Goal: Use online tool/utility: Utilize a website feature to perform a specific function

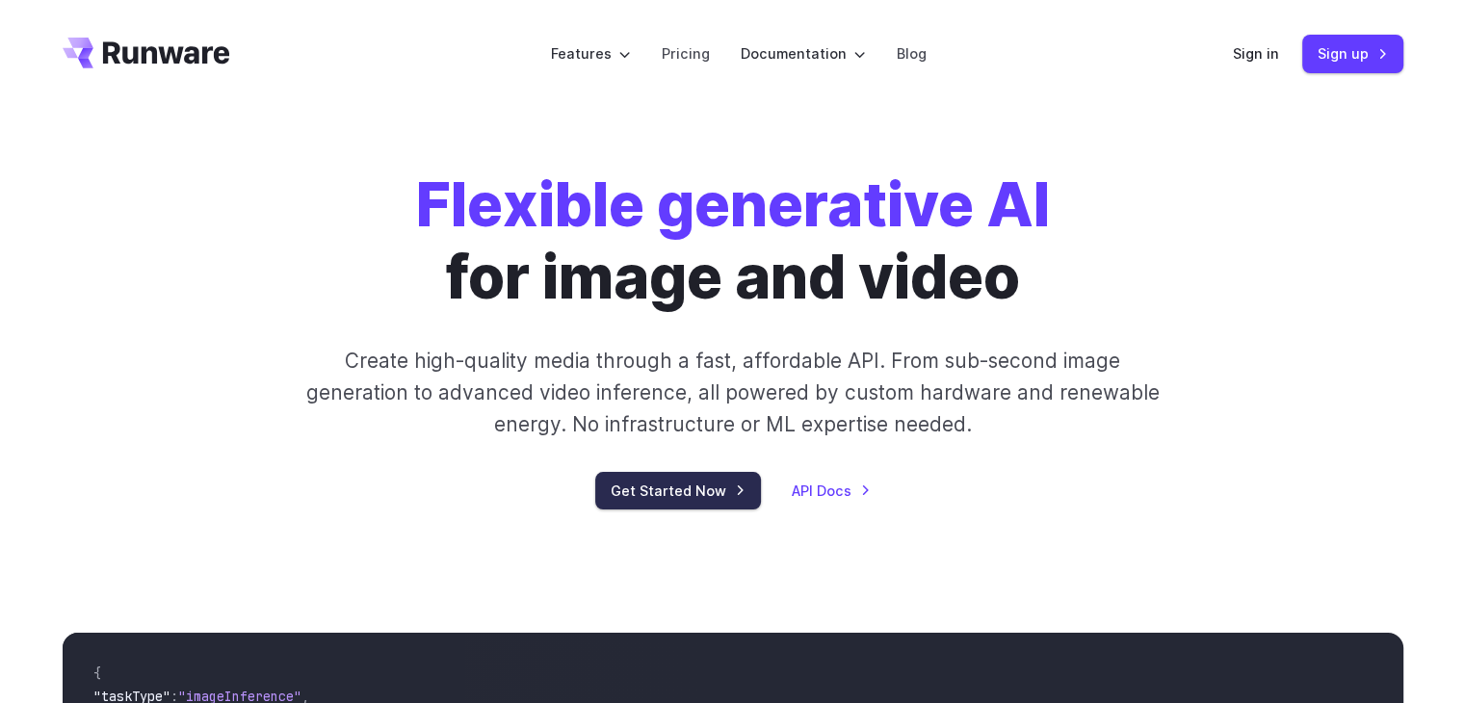
click at [667, 479] on link "Get Started Now" at bounding box center [678, 491] width 166 height 38
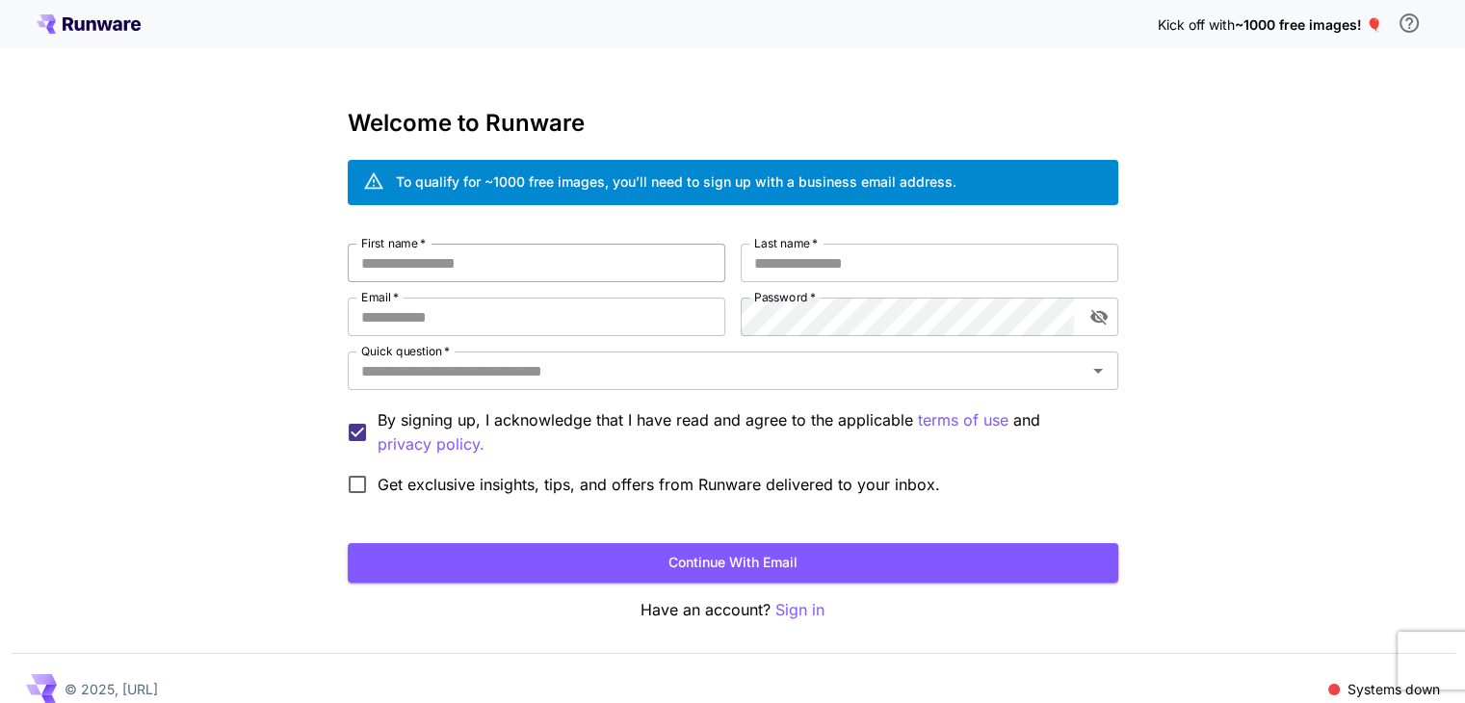
click at [474, 273] on input "First name   *" at bounding box center [537, 263] width 378 height 39
click at [489, 275] on input "First name   *" at bounding box center [537, 263] width 378 height 39
type input "*********"
click at [859, 259] on input "Last name   *" at bounding box center [930, 263] width 378 height 39
type input "**********"
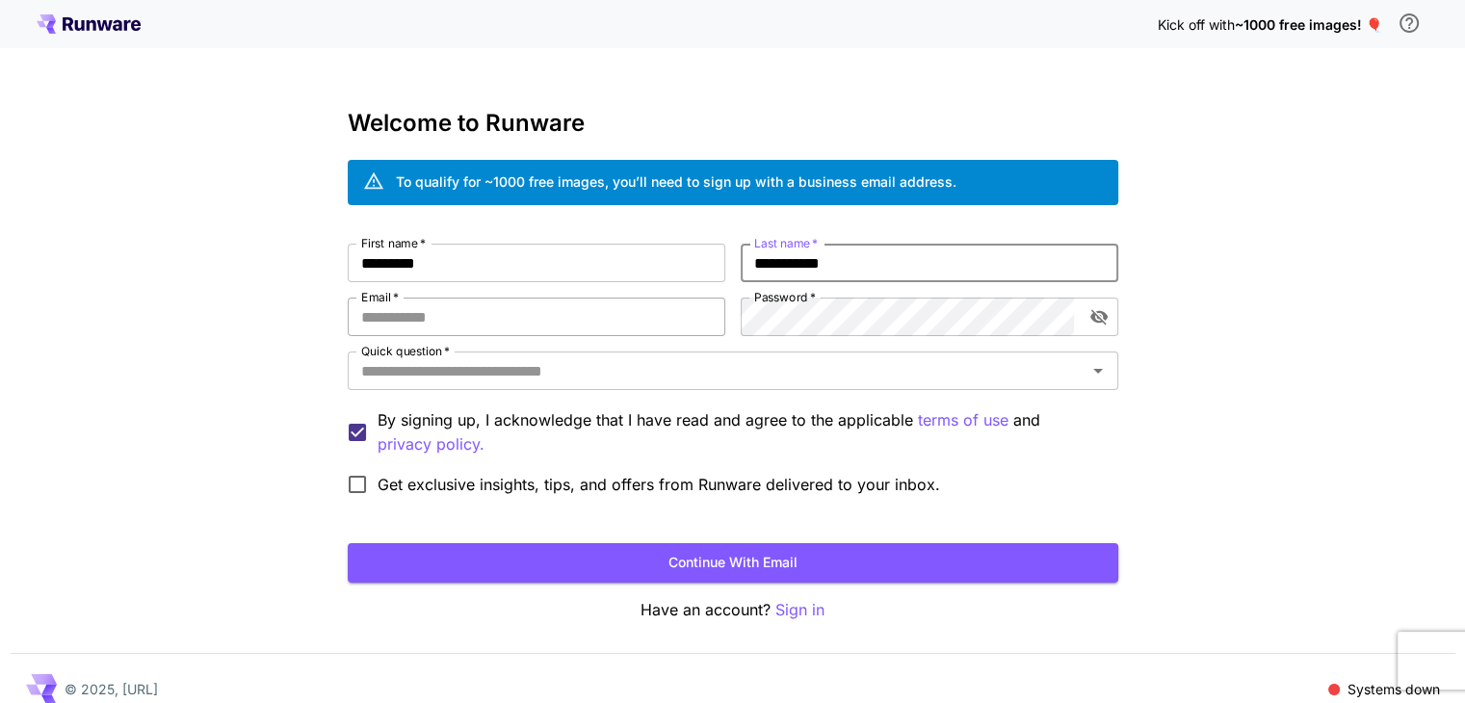
click at [509, 317] on input "Email   *" at bounding box center [537, 317] width 378 height 39
type input "**********"
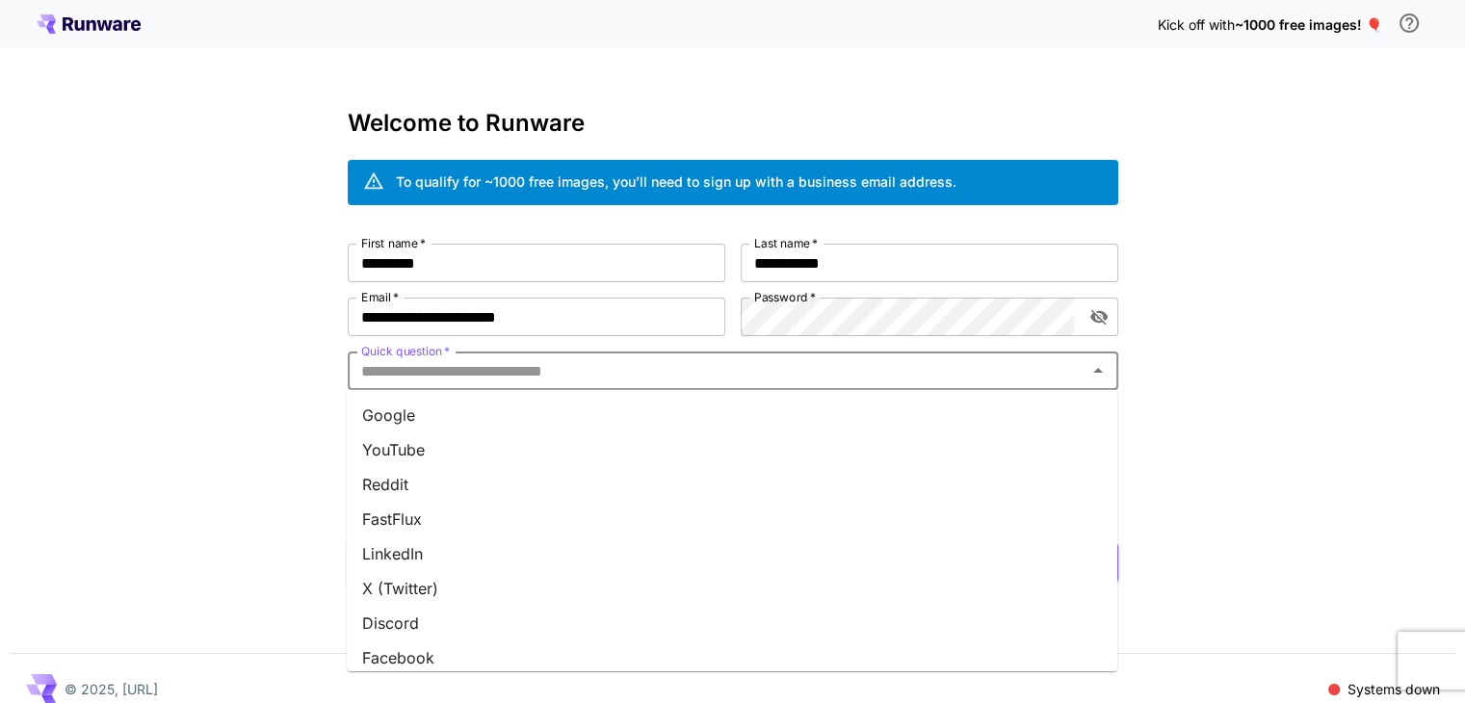
click at [532, 378] on input "Quick question   *" at bounding box center [717, 370] width 727 height 27
click at [435, 443] on li "YouTube" at bounding box center [732, 450] width 771 height 35
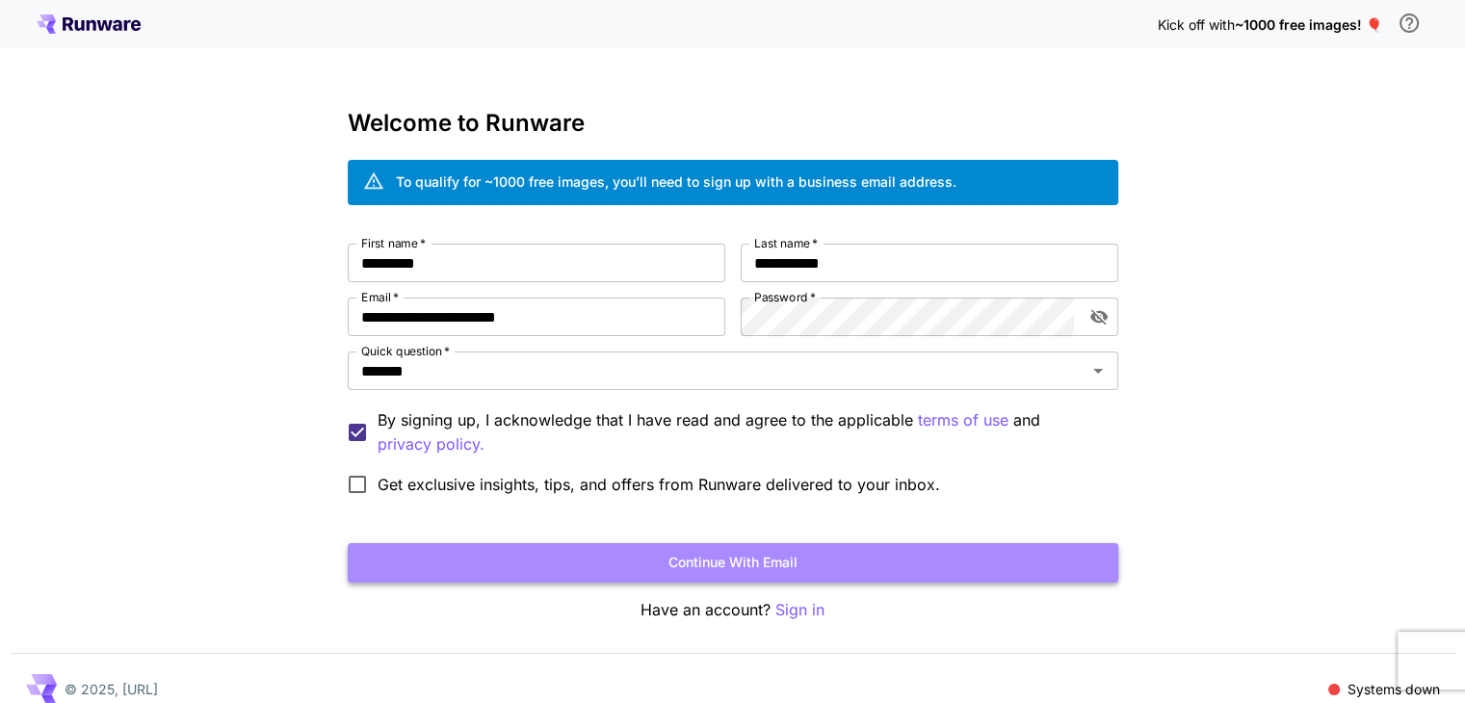
click at [746, 564] on button "Continue with email" at bounding box center [733, 563] width 771 height 40
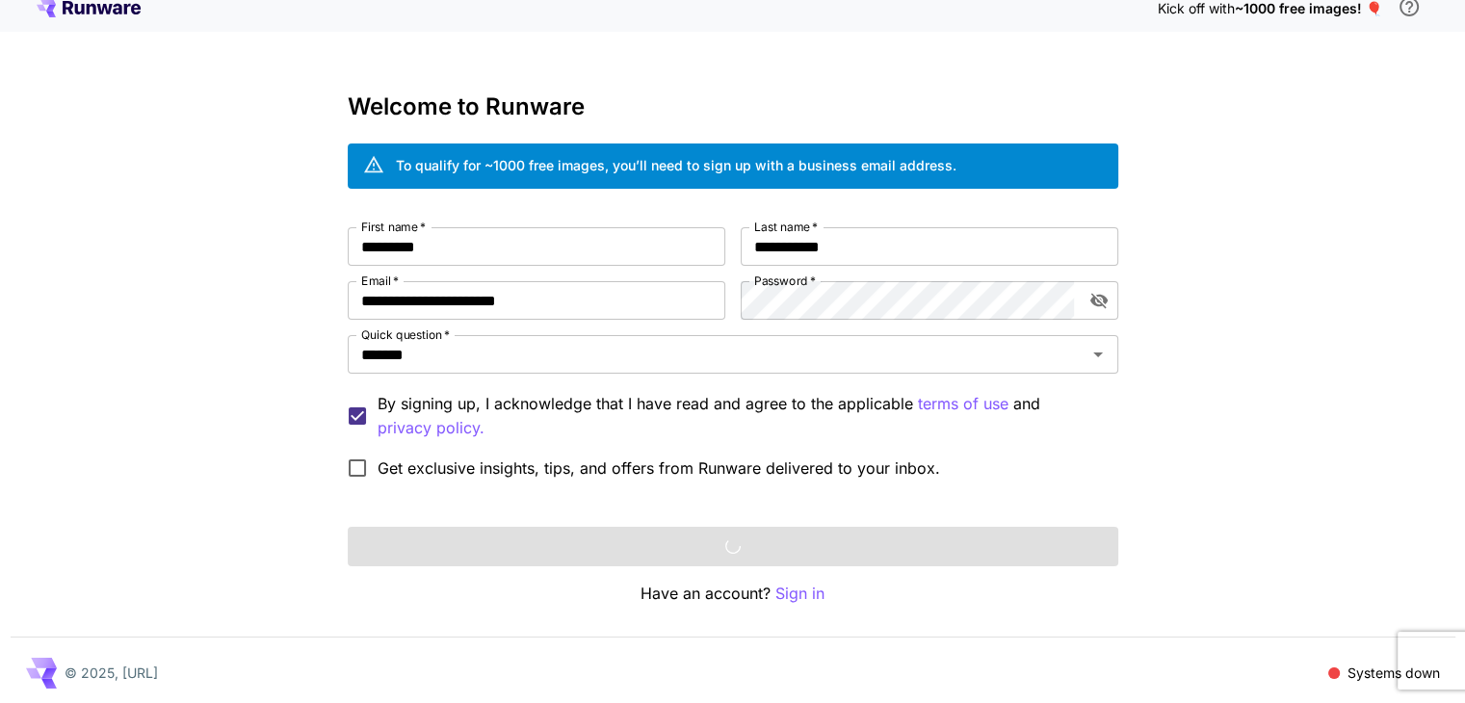
scroll to position [21, 0]
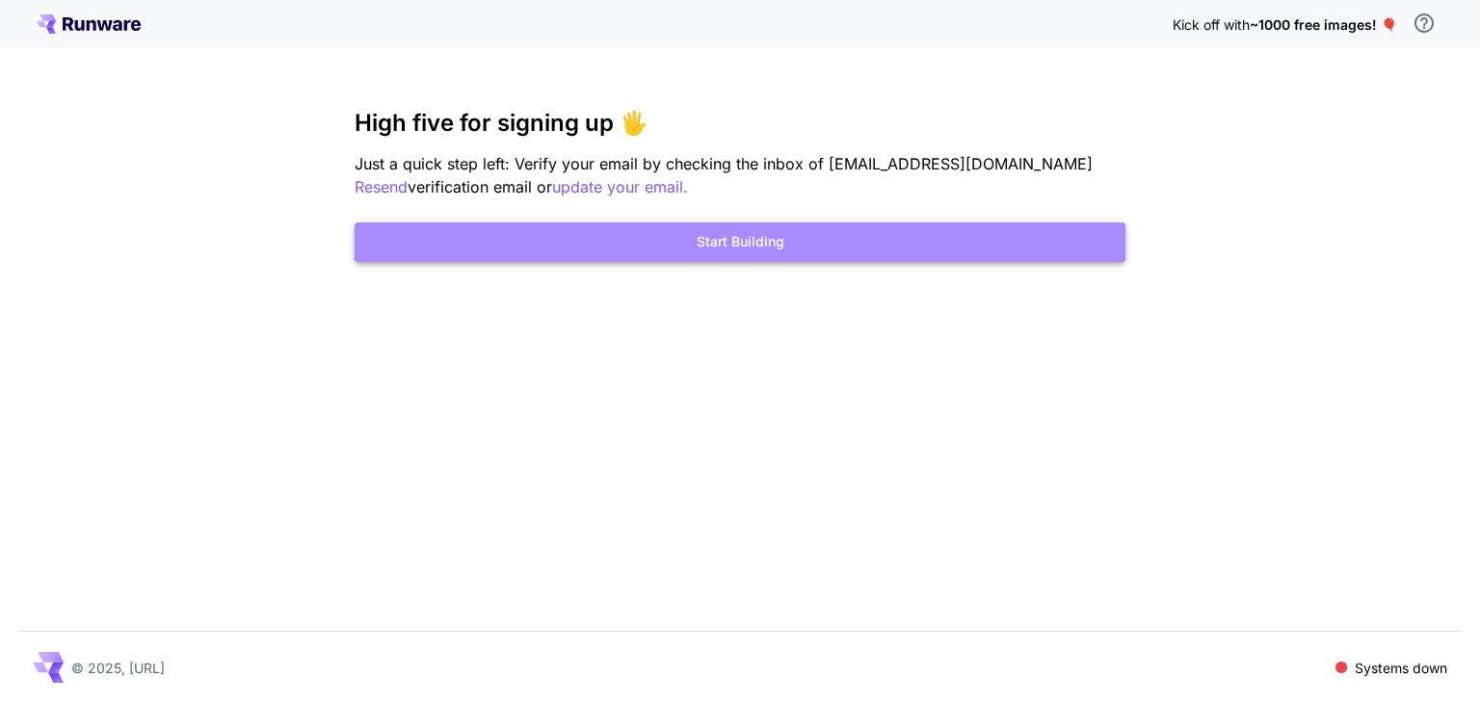
click at [724, 260] on button "Start Building" at bounding box center [740, 243] width 771 height 40
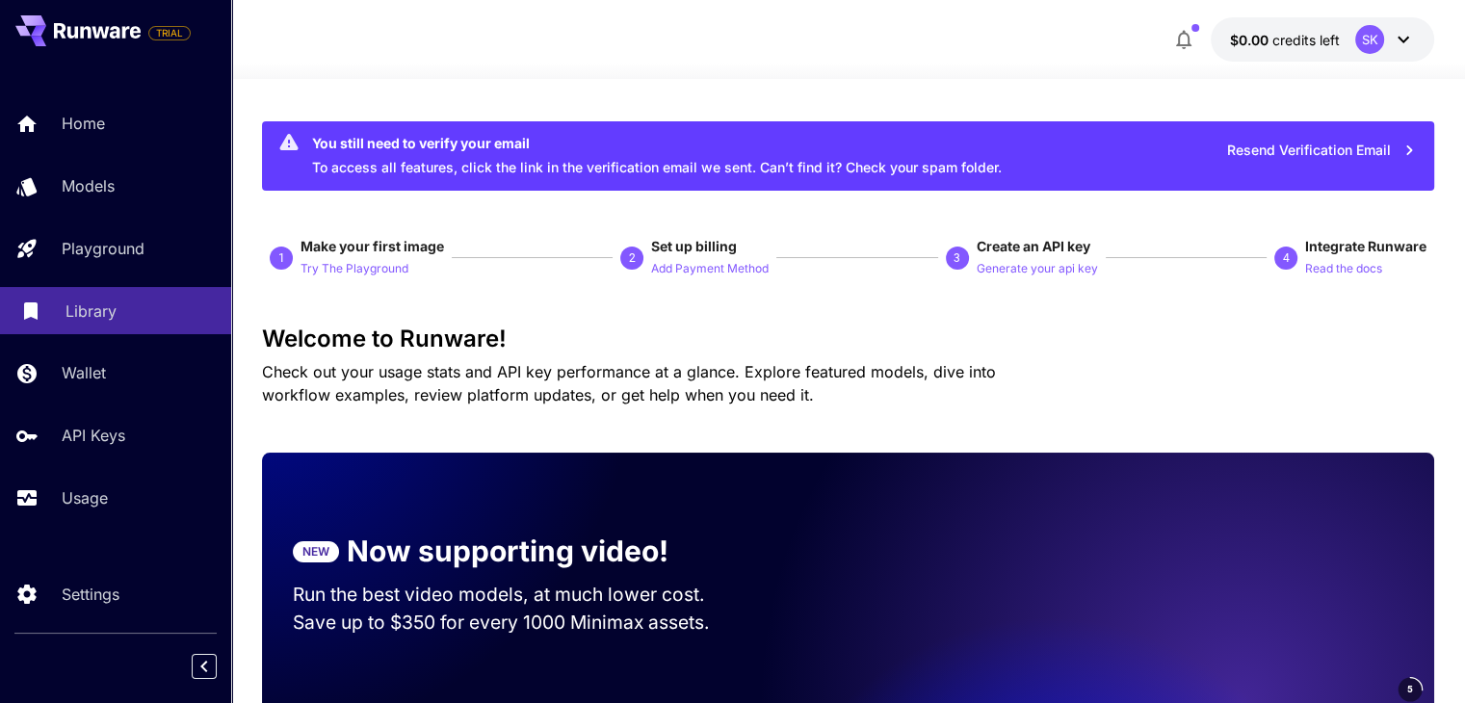
click at [70, 311] on p "Library" at bounding box center [91, 311] width 51 height 23
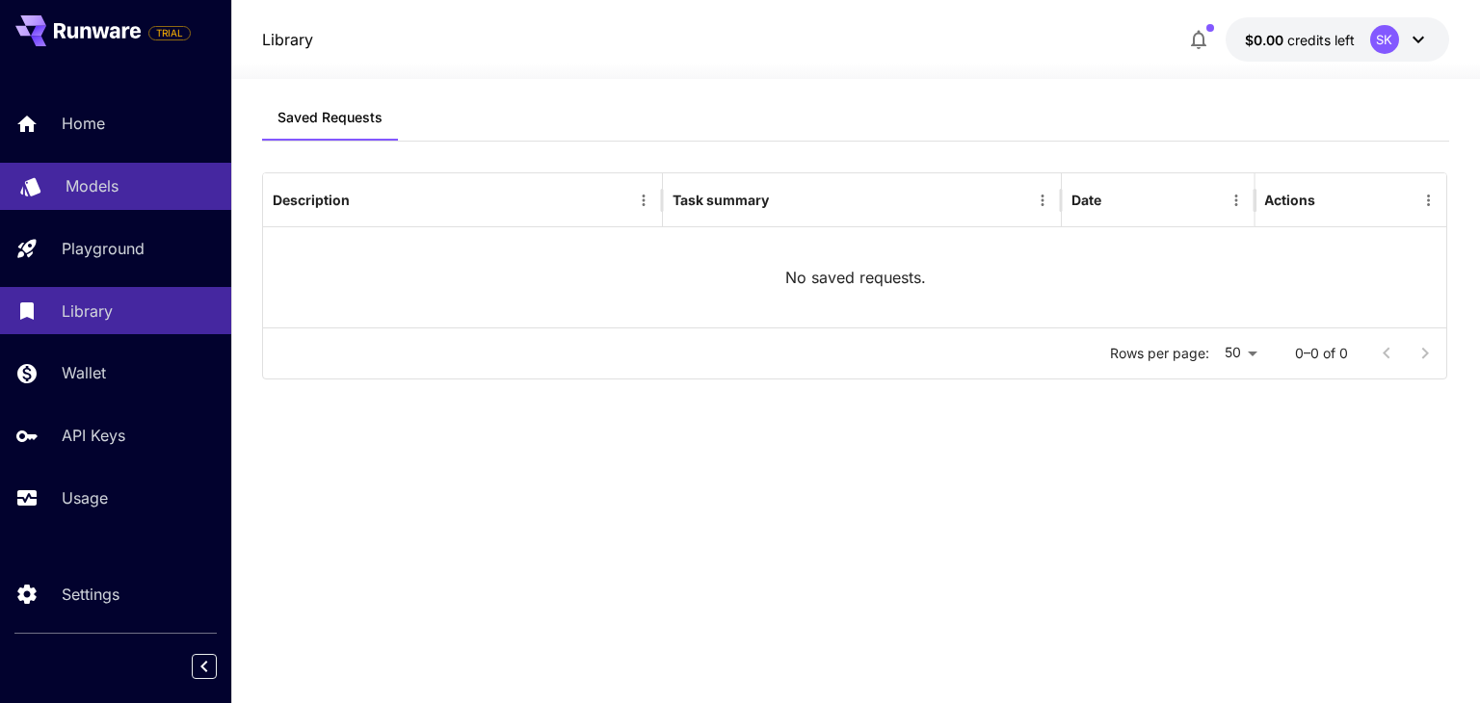
click at [72, 190] on p "Models" at bounding box center [92, 185] width 53 height 23
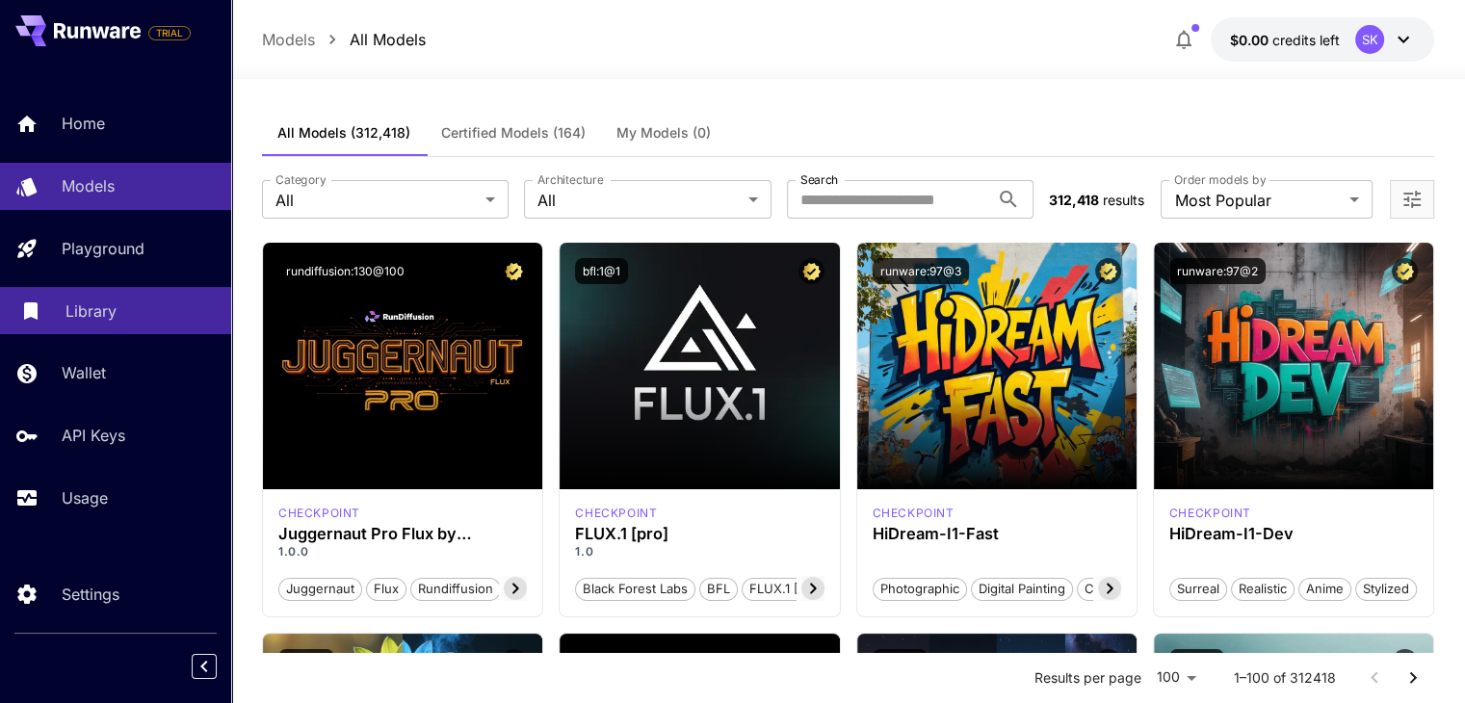
click at [84, 309] on p "Library" at bounding box center [91, 311] width 51 height 23
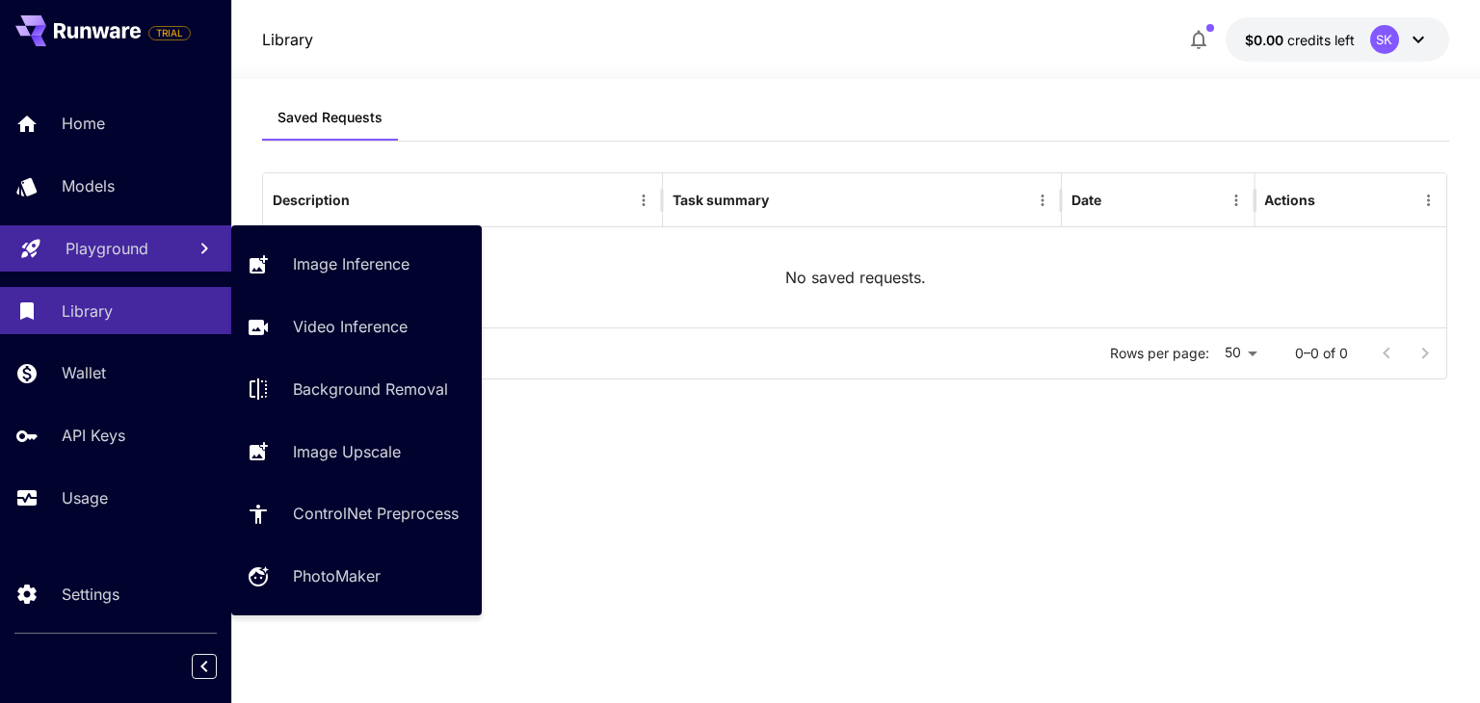
click at [85, 243] on p "Playground" at bounding box center [107, 248] width 83 height 23
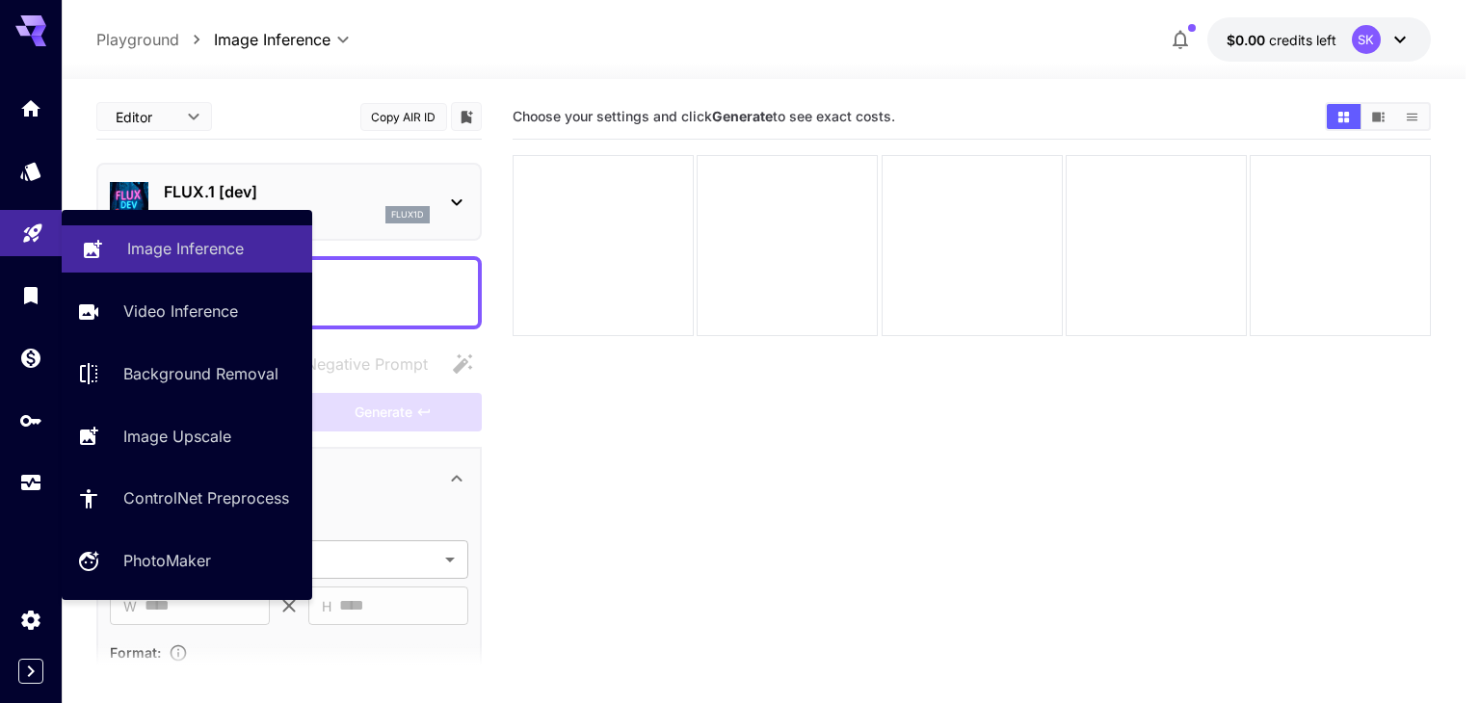
click at [189, 249] on p "Image Inference" at bounding box center [185, 248] width 117 height 23
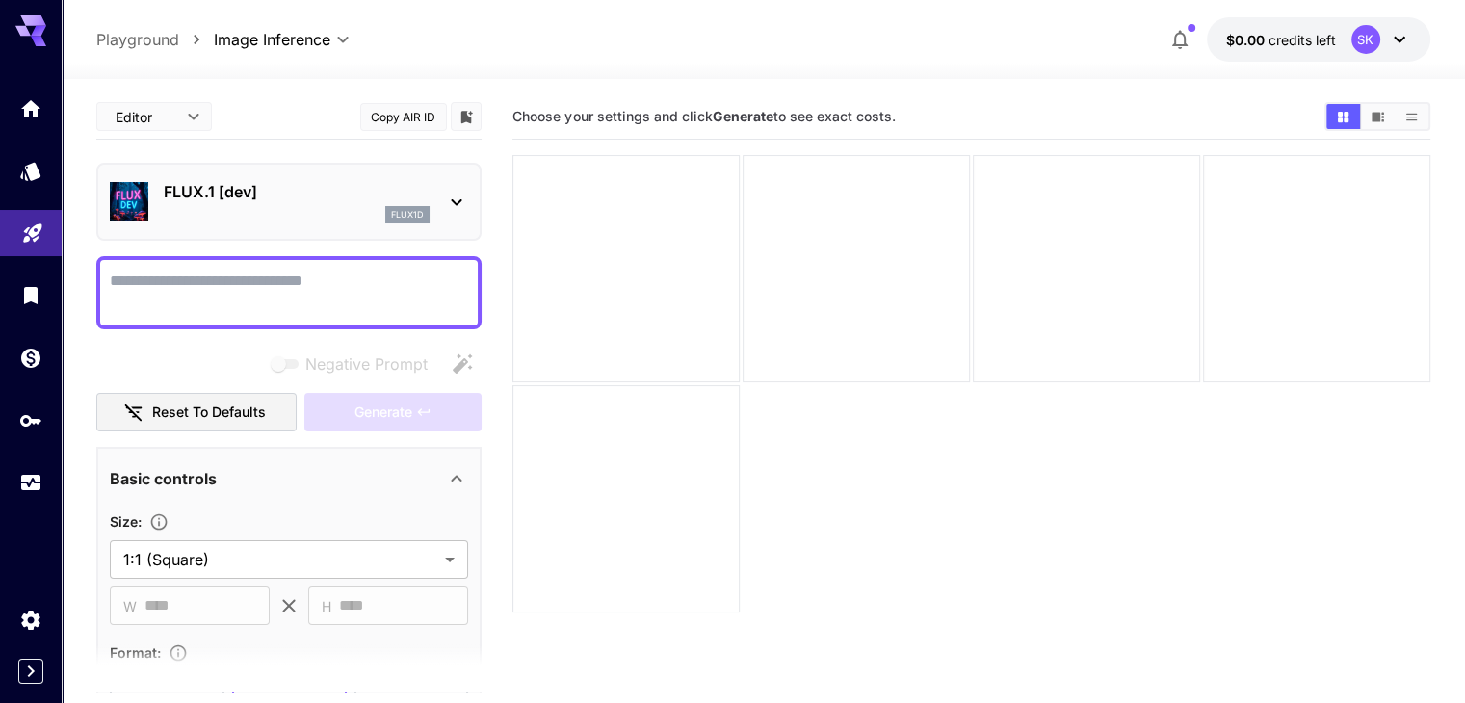
click at [474, 194] on div "FLUX.1 [dev] flux1d" at bounding box center [288, 202] width 385 height 78
click at [464, 197] on icon at bounding box center [456, 202] width 23 height 23
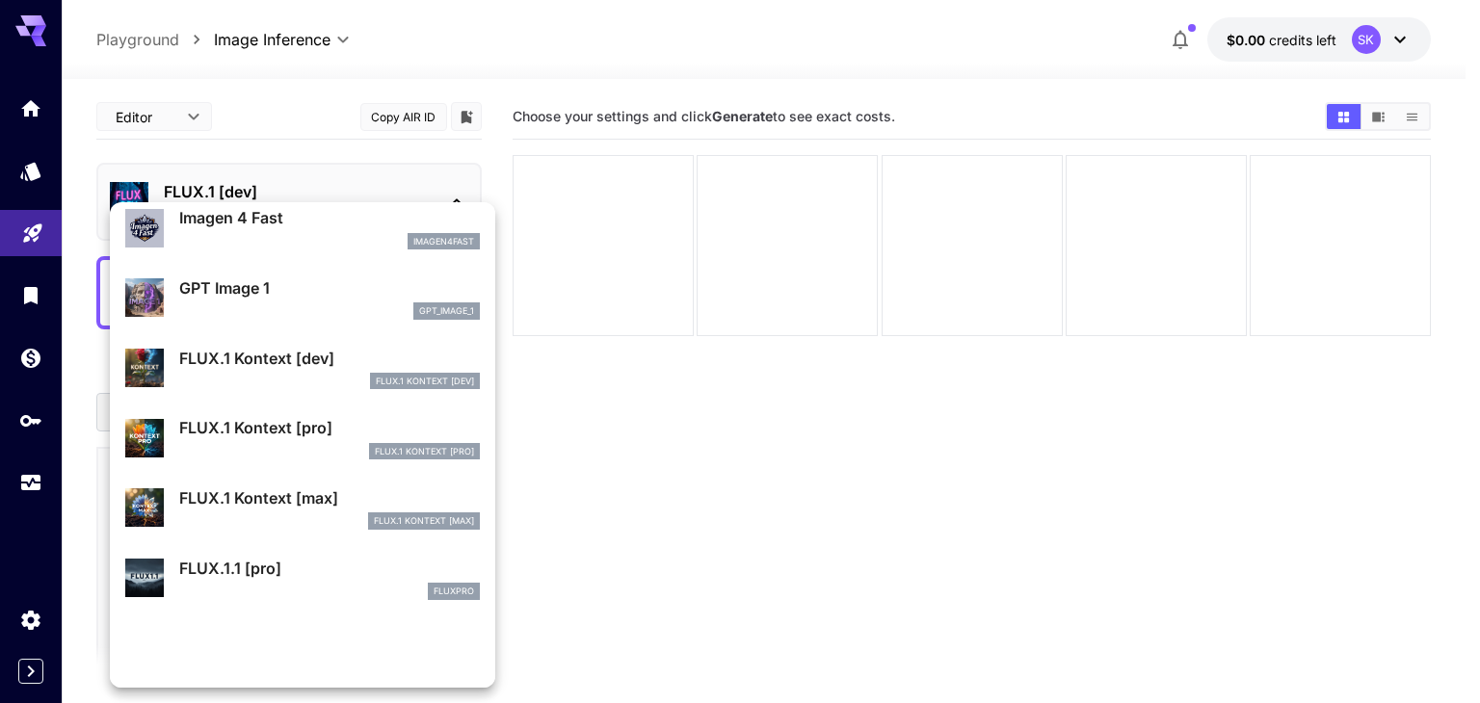
scroll to position [1064, 0]
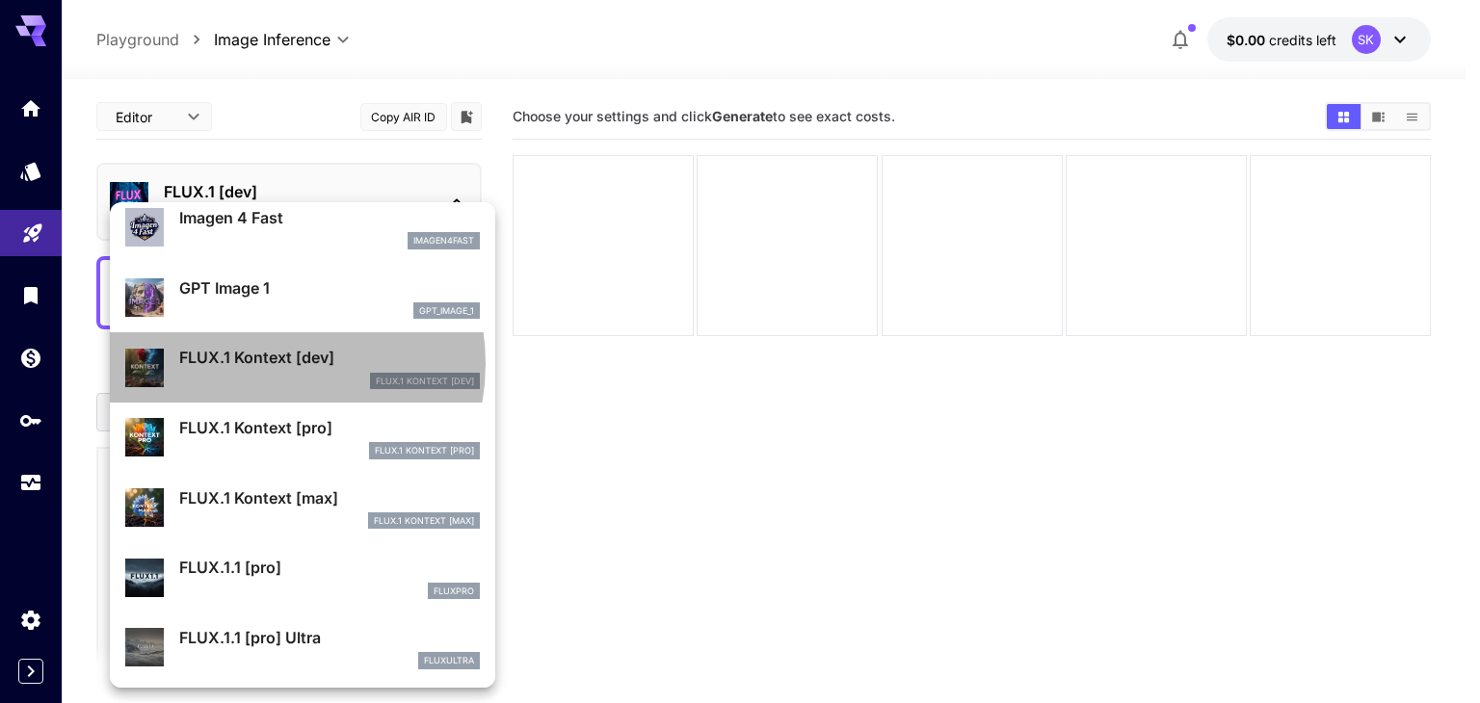
click at [258, 363] on p "FLUX.1 Kontext [dev]" at bounding box center [329, 357] width 301 height 23
type input "****"
type input "***"
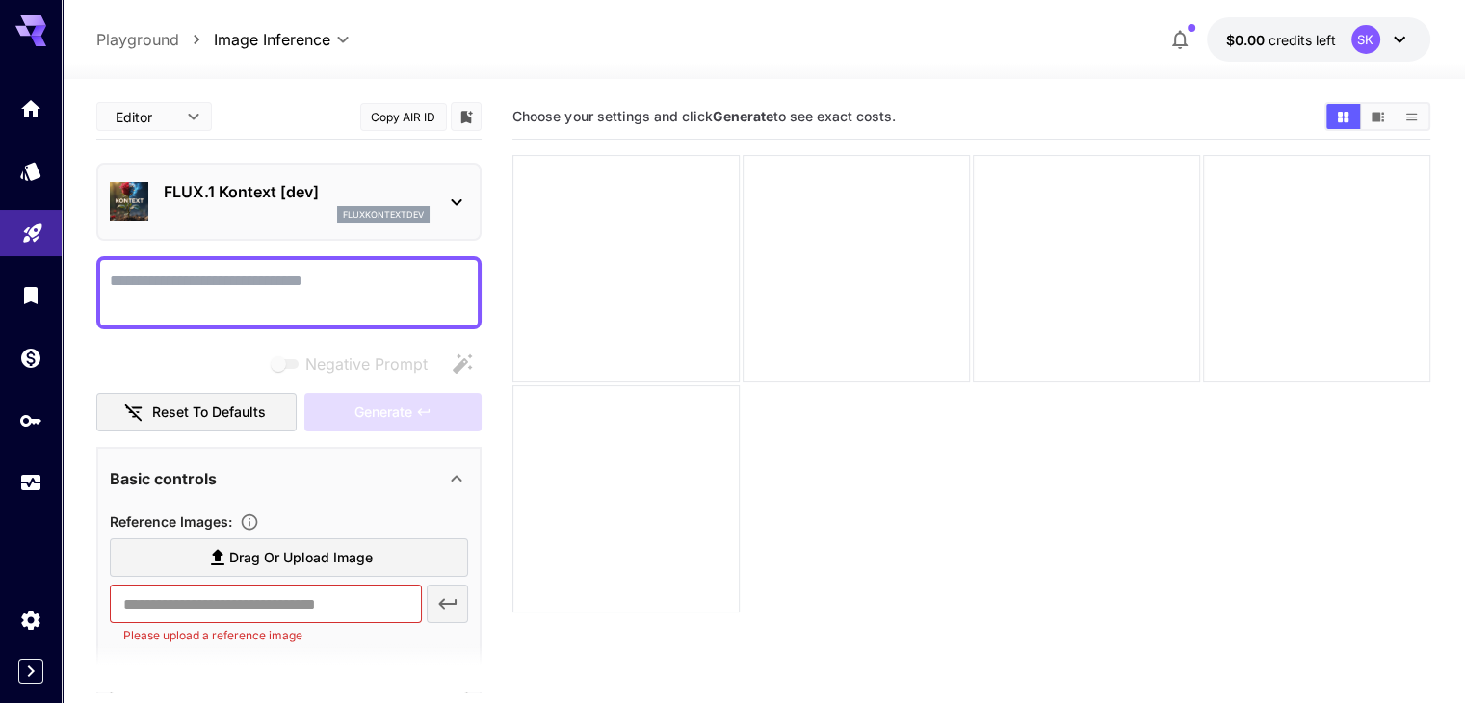
click at [385, 196] on p "FLUX.1 Kontext [dev]" at bounding box center [297, 191] width 266 height 23
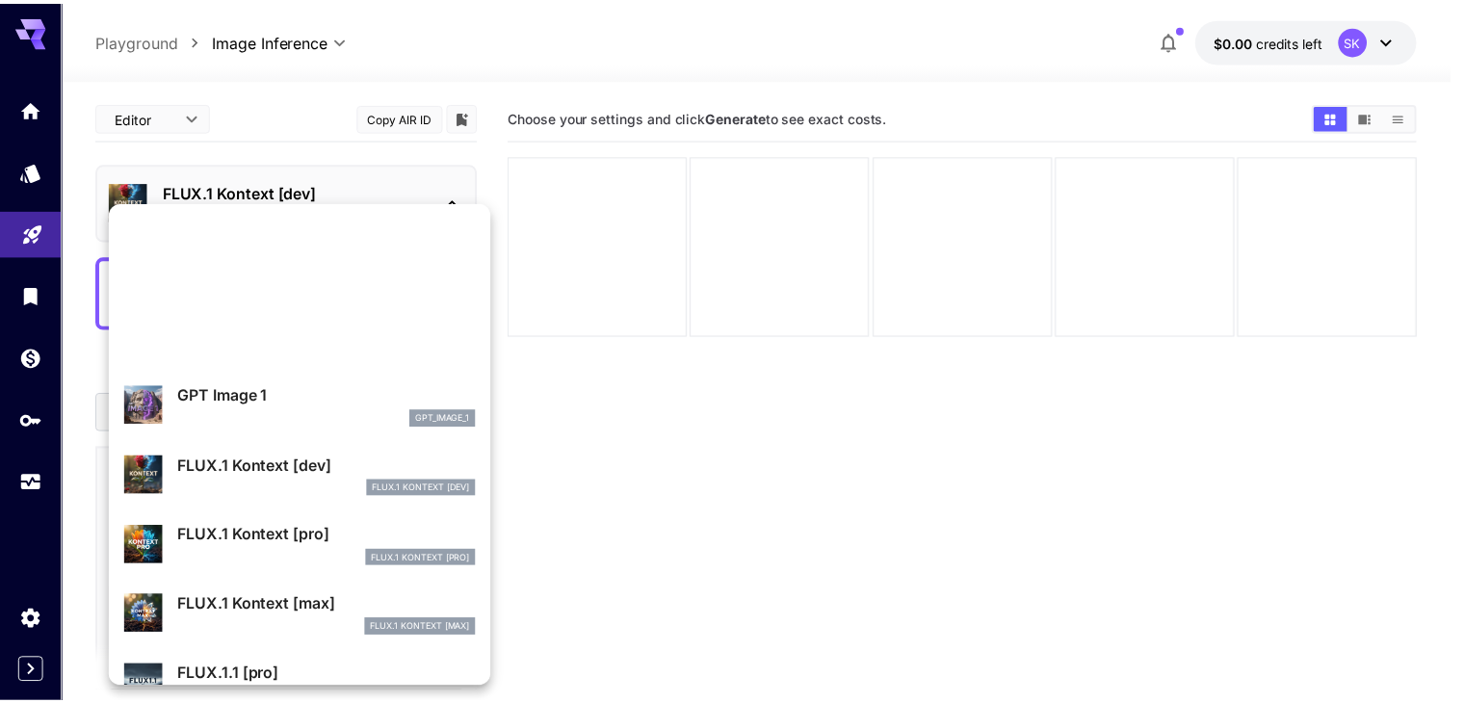
scroll to position [1156, 0]
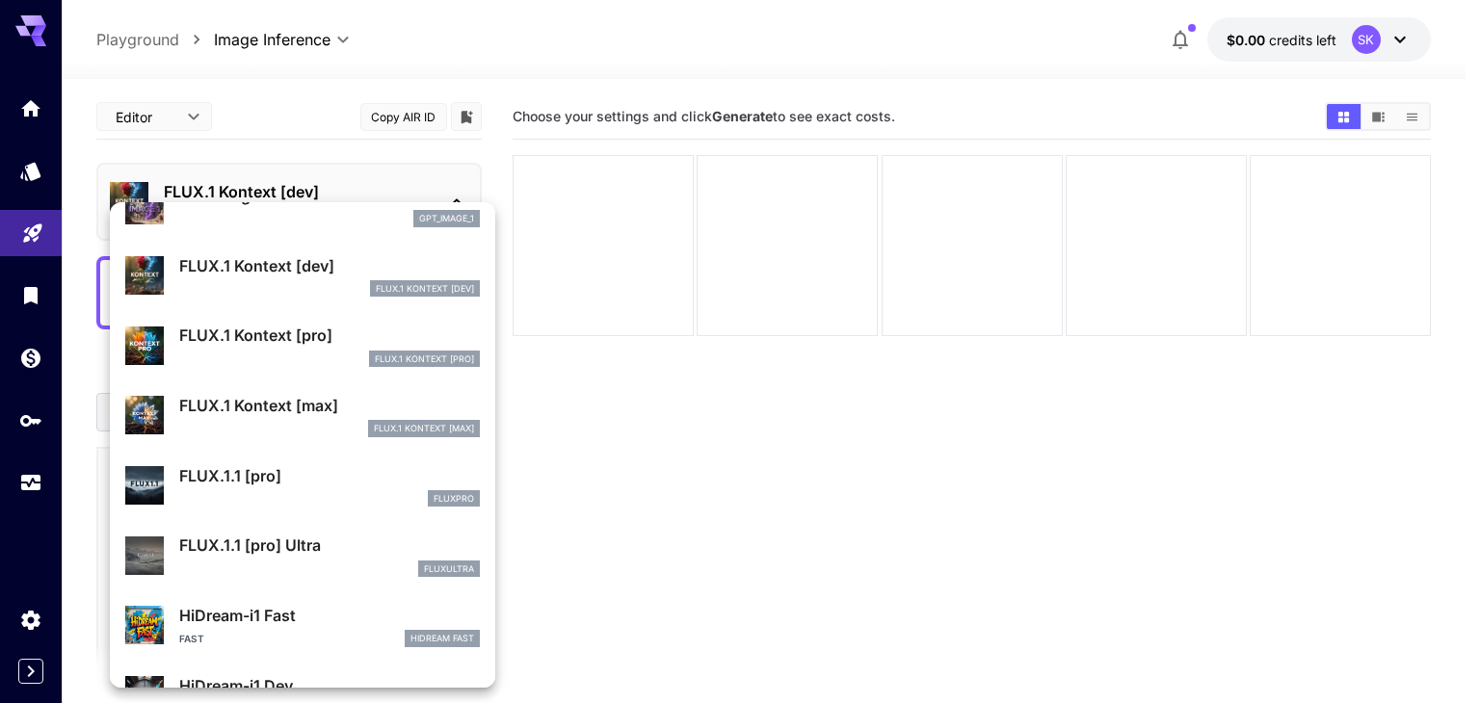
click at [306, 425] on div "FLUX.1 Kontext [max]" at bounding box center [329, 428] width 301 height 17
type input "**********"
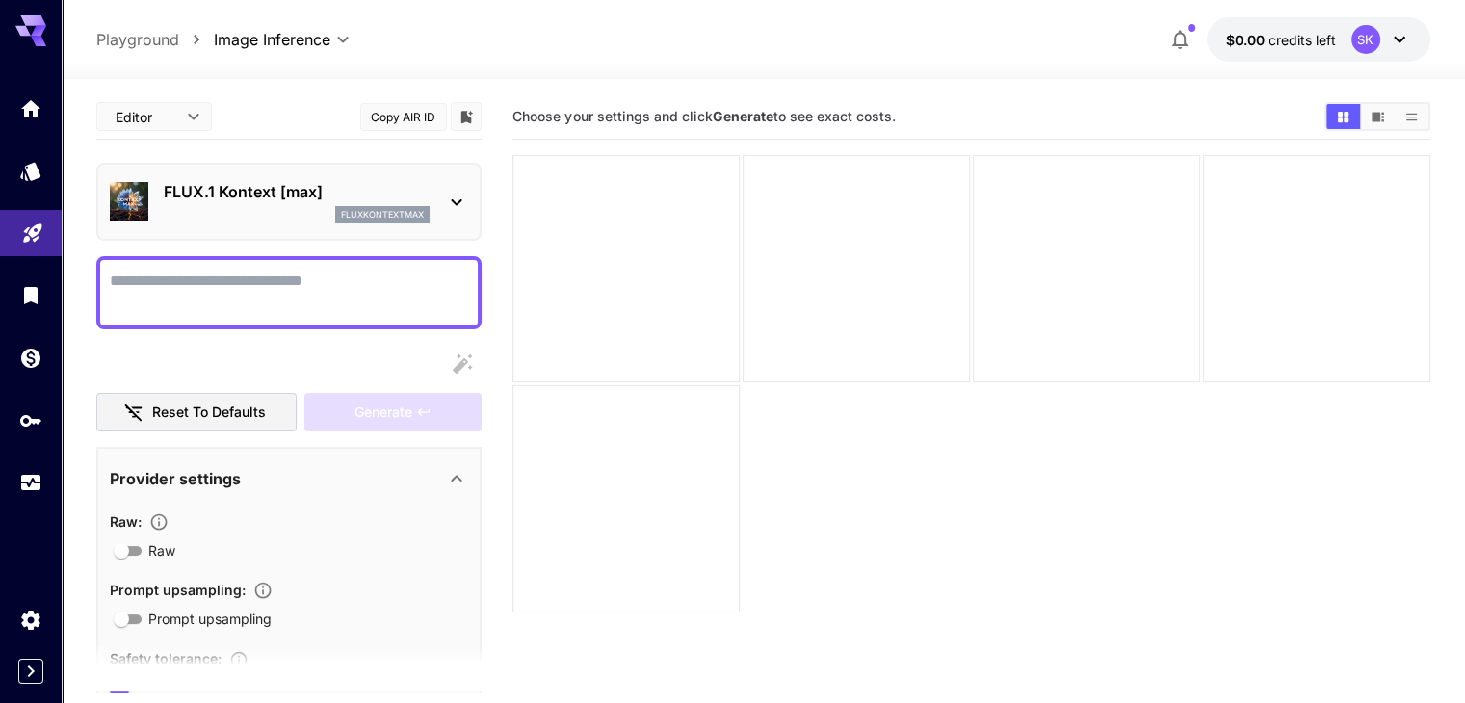
click at [292, 273] on textarea "Raw" at bounding box center [289, 293] width 358 height 46
click at [219, 284] on textarea "Raw" at bounding box center [289, 293] width 358 height 46
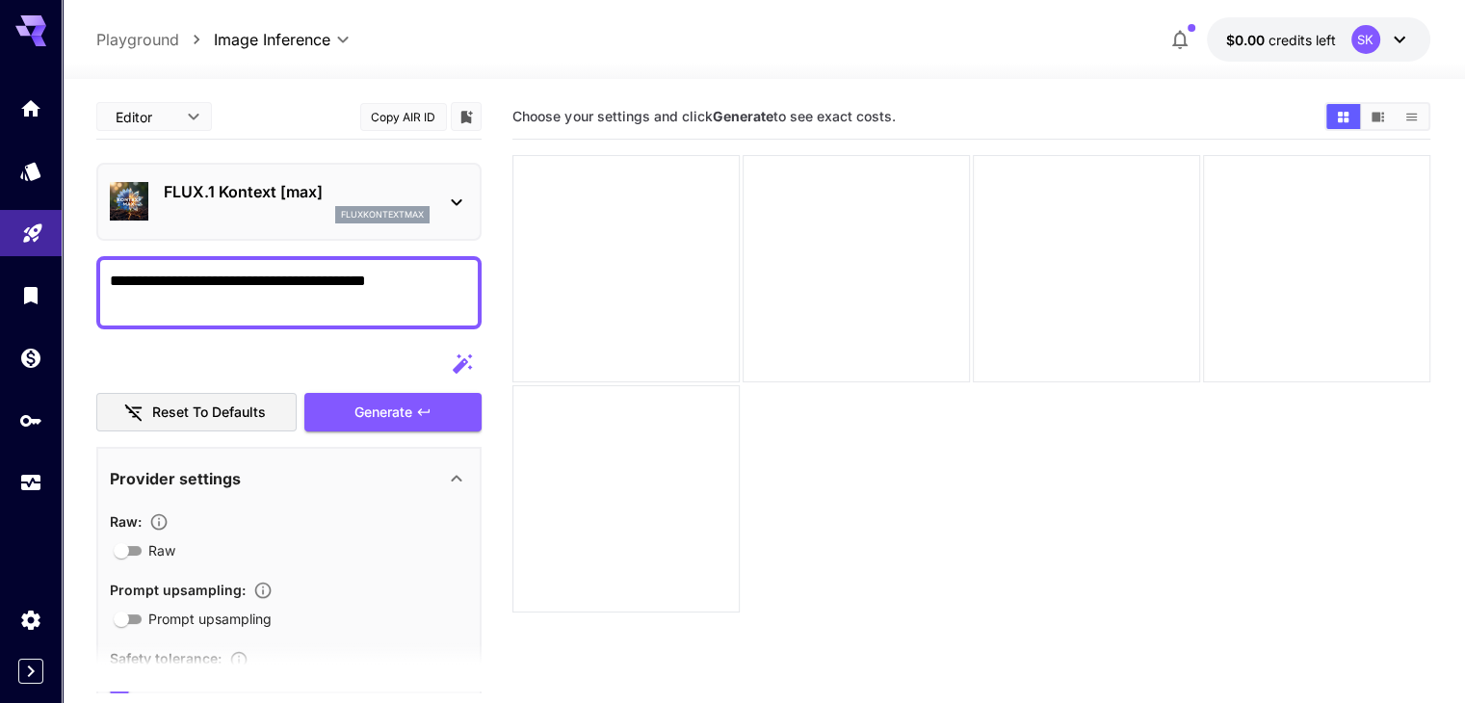
drag, startPoint x: 426, startPoint y: 286, endPoint x: 357, endPoint y: 283, distance: 68.5
click at [357, 283] on textarea "**********" at bounding box center [289, 293] width 358 height 46
click at [421, 282] on textarea "**********" at bounding box center [289, 293] width 358 height 46
click at [351, 276] on textarea "**********" at bounding box center [289, 293] width 358 height 46
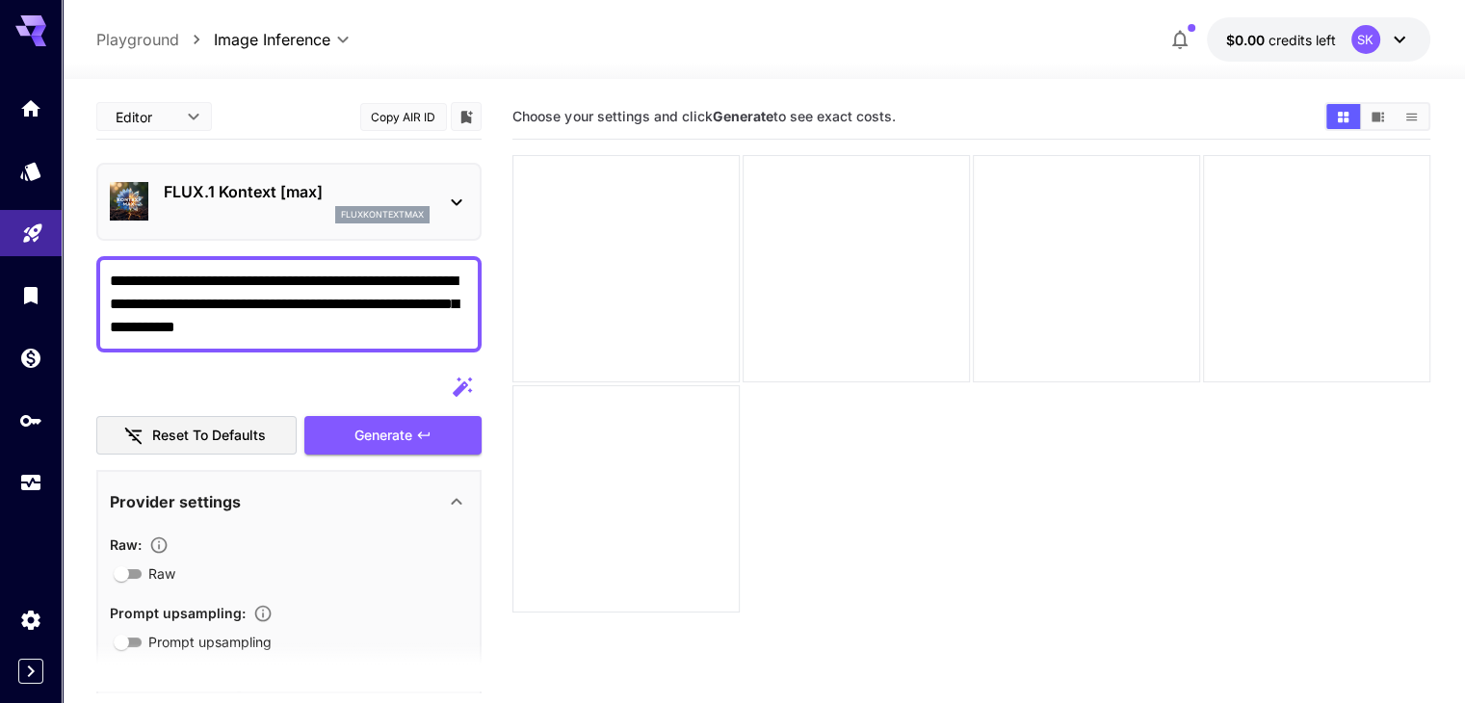
click at [265, 302] on textarea "**********" at bounding box center [289, 304] width 358 height 69
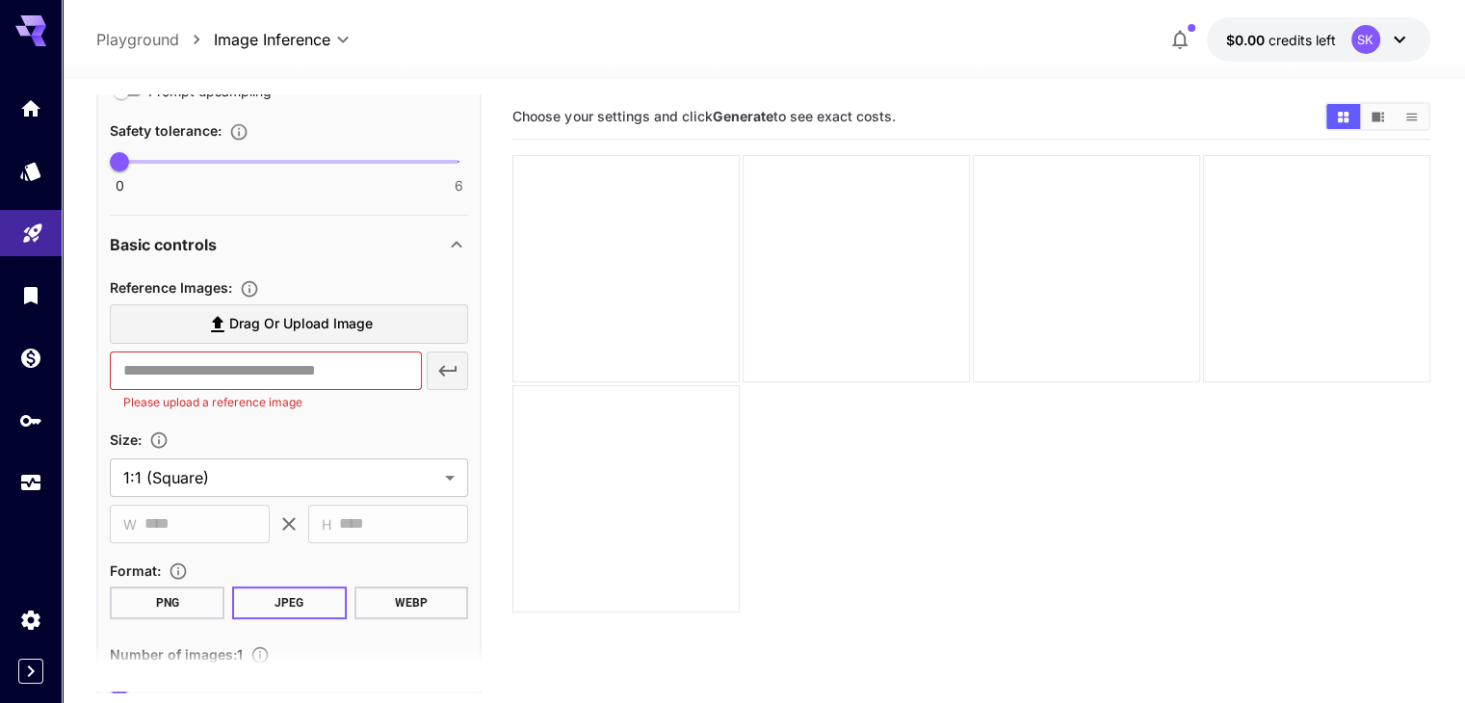
scroll to position [542, 0]
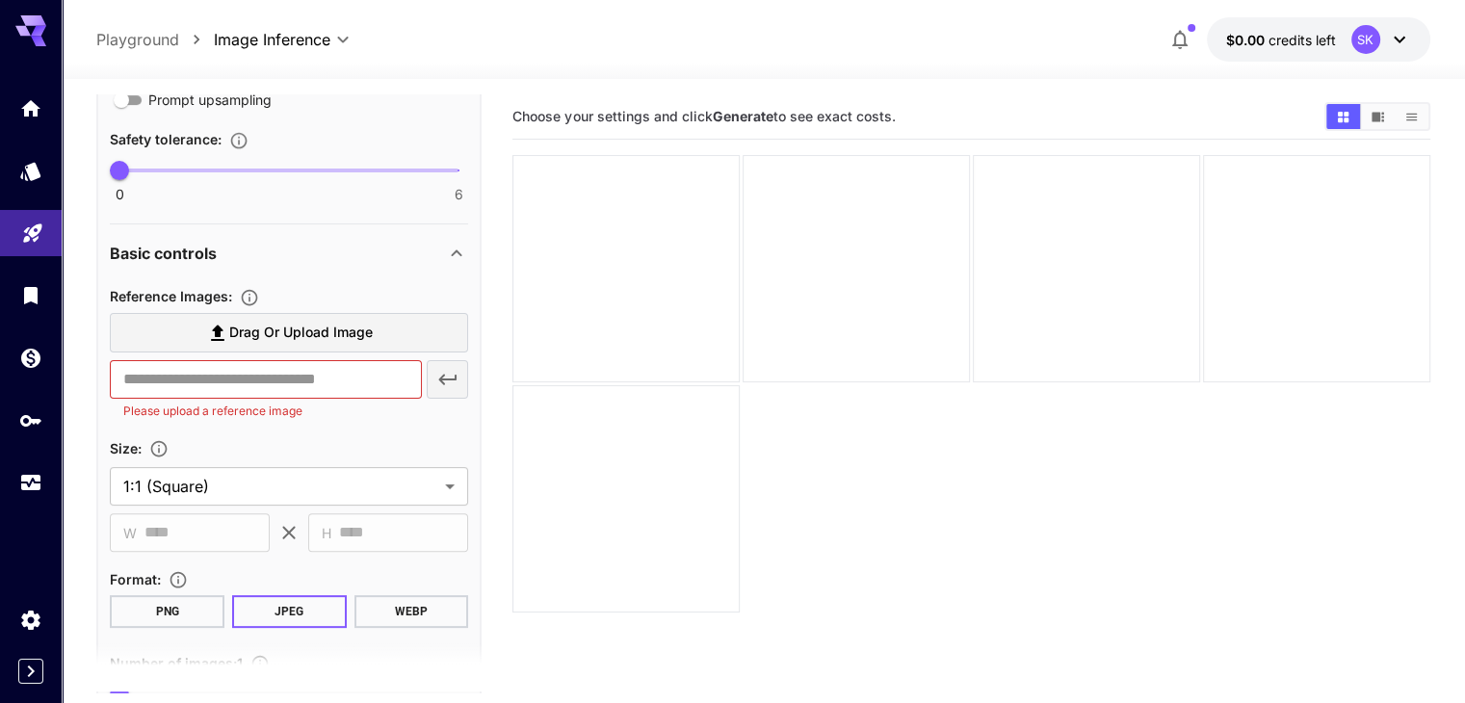
type textarea "**********"
click at [241, 341] on span "Drag or upload image" at bounding box center [301, 333] width 144 height 24
click at [0, 0] on input "Drag or upload image" at bounding box center [0, 0] width 0 height 0
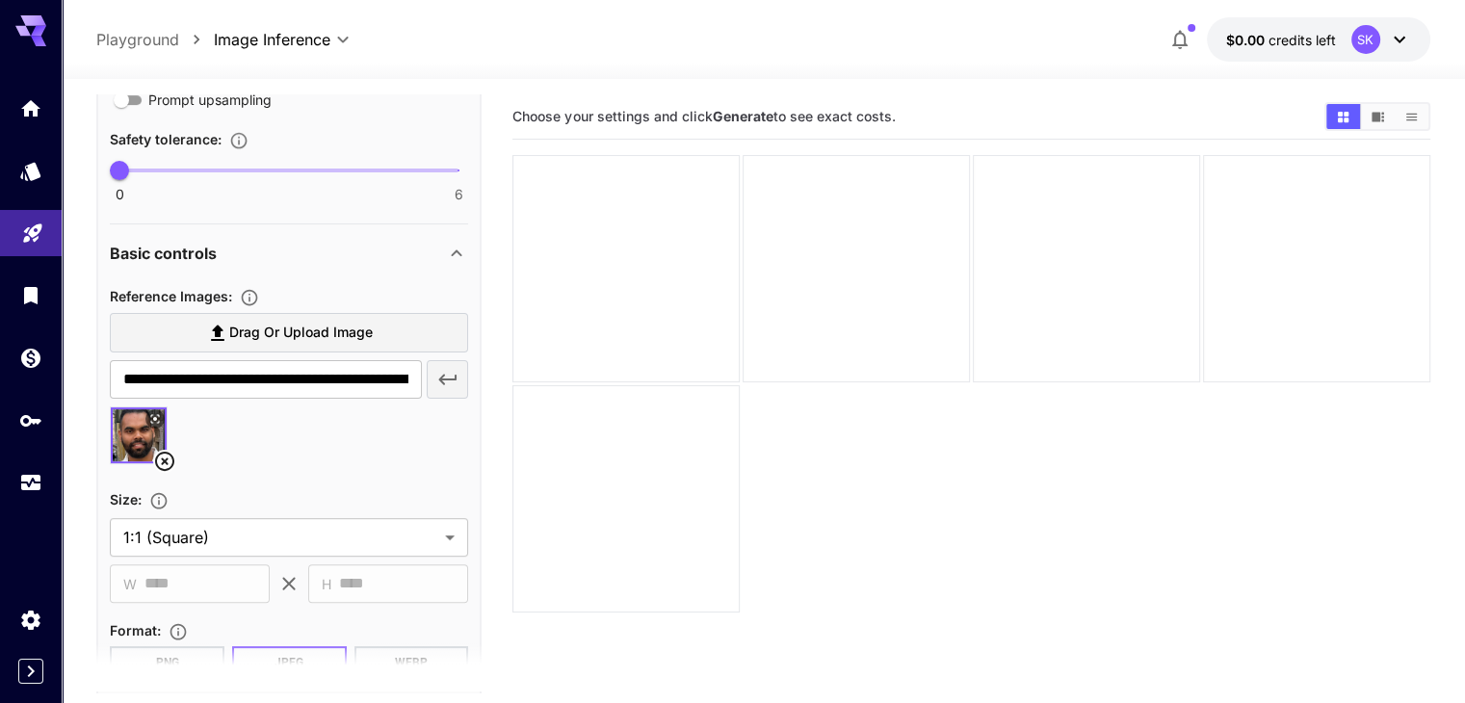
click at [269, 336] on span "Drag or upload image" at bounding box center [301, 333] width 144 height 24
click at [0, 0] on input "Drag or upload image" at bounding box center [0, 0] width 0 height 0
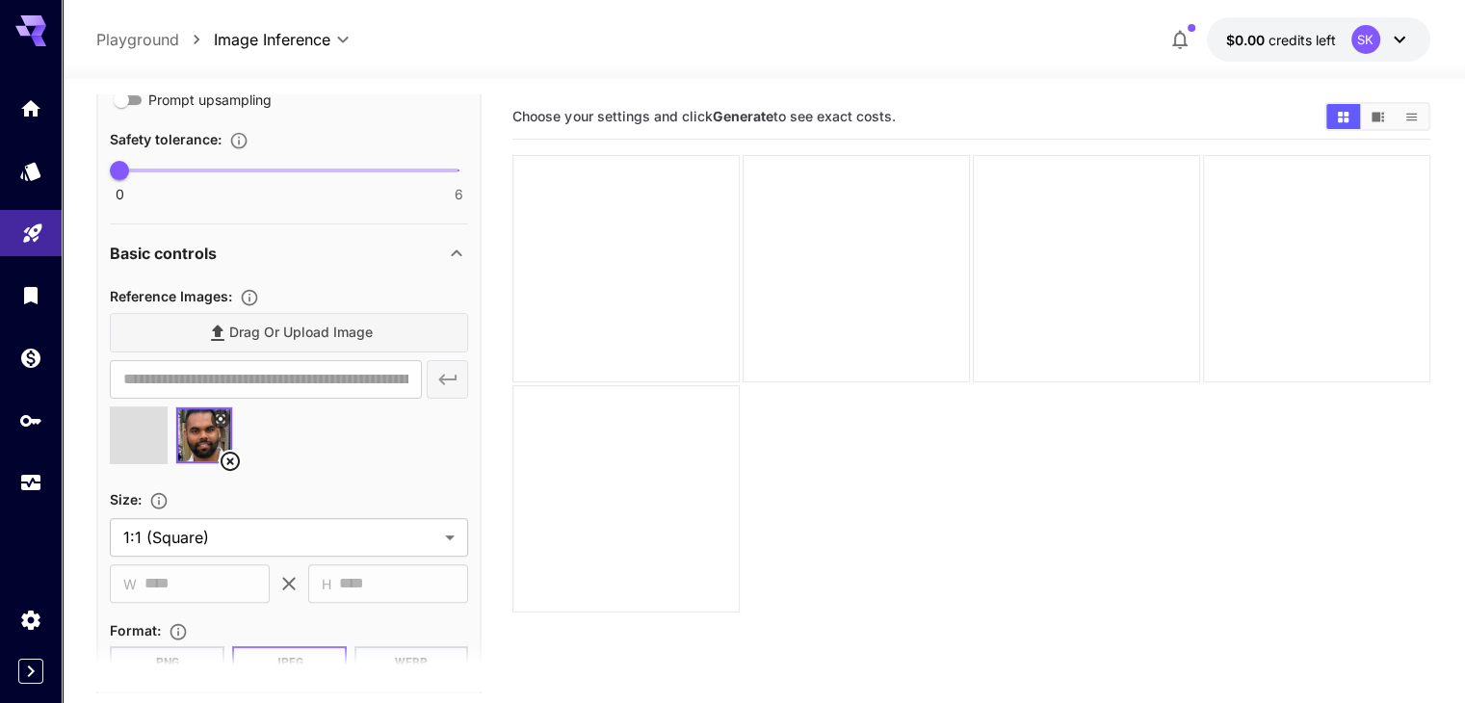
type input "**********"
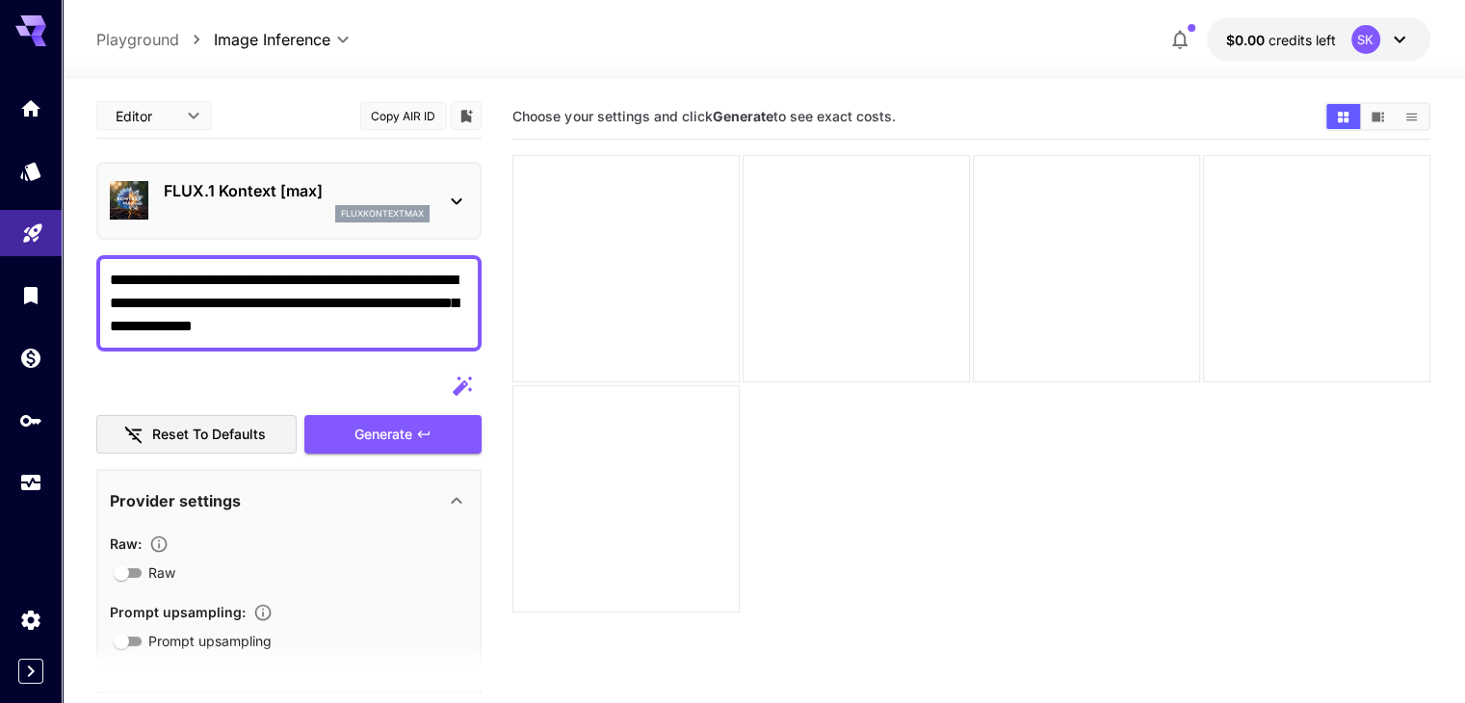
scroll to position [0, 0]
click at [365, 435] on span "Generate" at bounding box center [384, 436] width 58 height 24
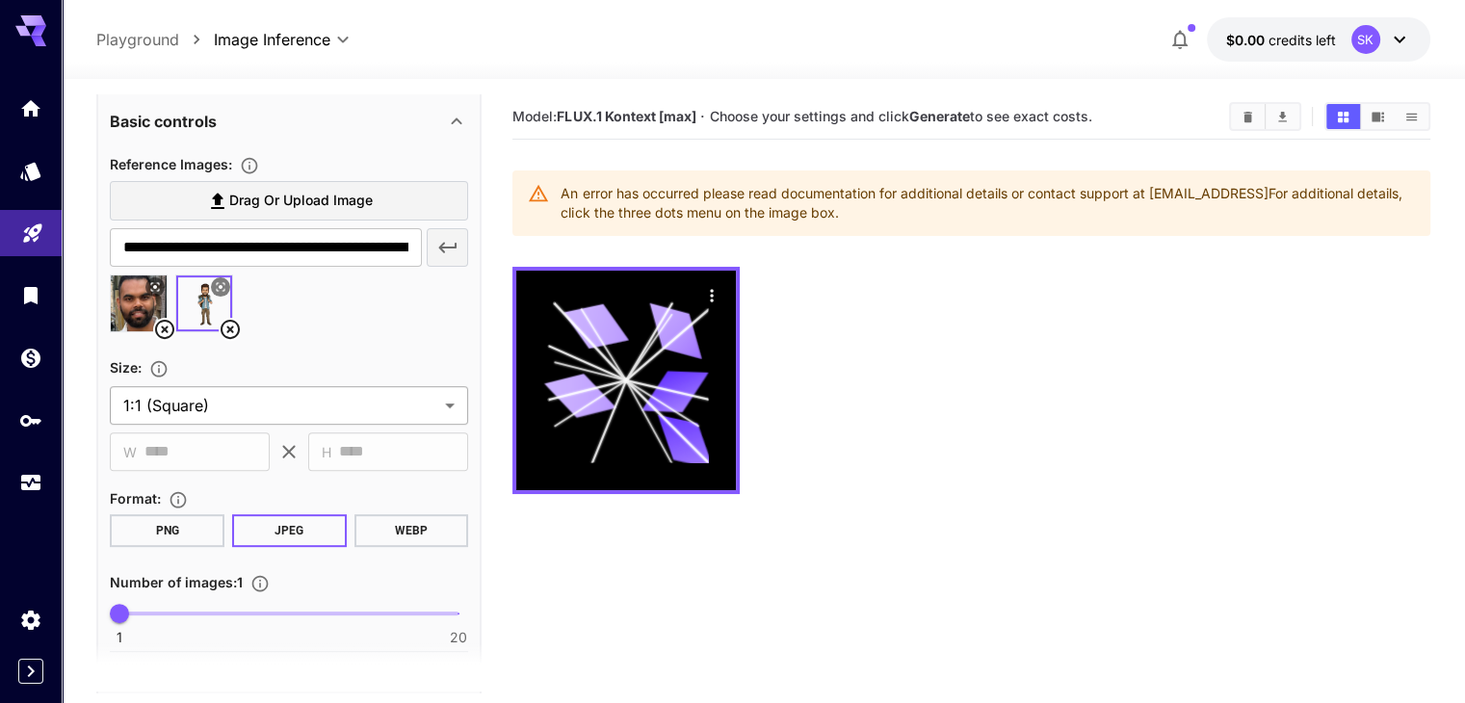
scroll to position [771, 0]
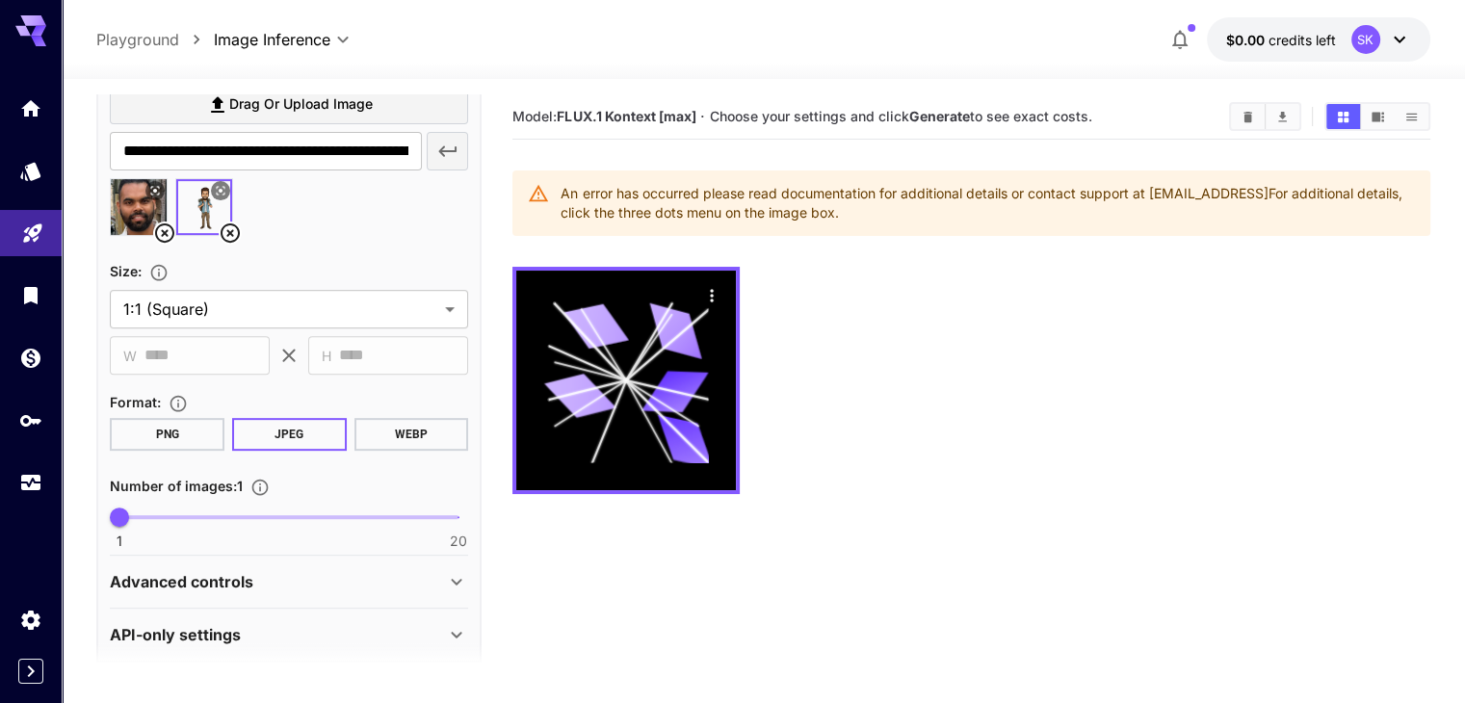
click at [166, 434] on button "PNG" at bounding box center [167, 434] width 115 height 33
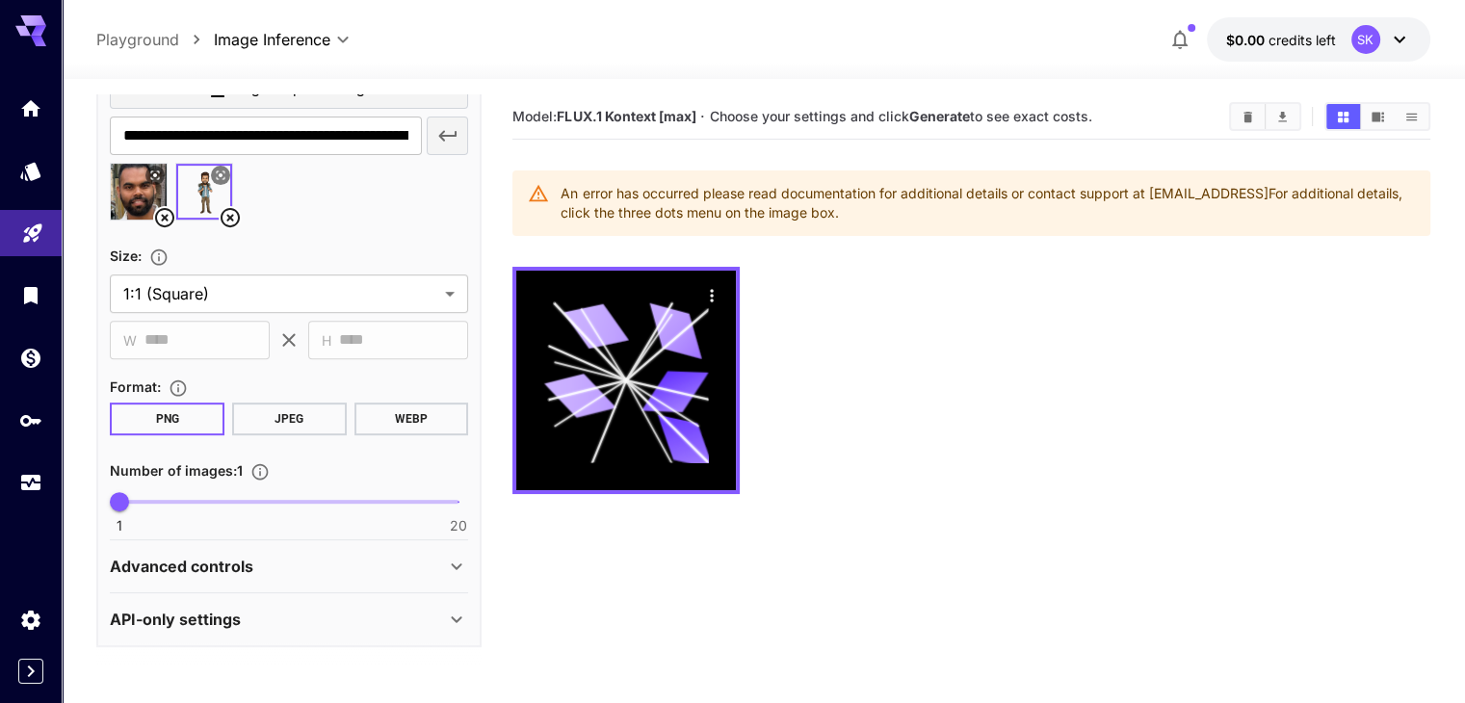
click at [146, 495] on span "1 20 1" at bounding box center [288, 501] width 339 height 29
type input "*"
click at [143, 502] on span "2" at bounding box center [137, 501] width 19 height 19
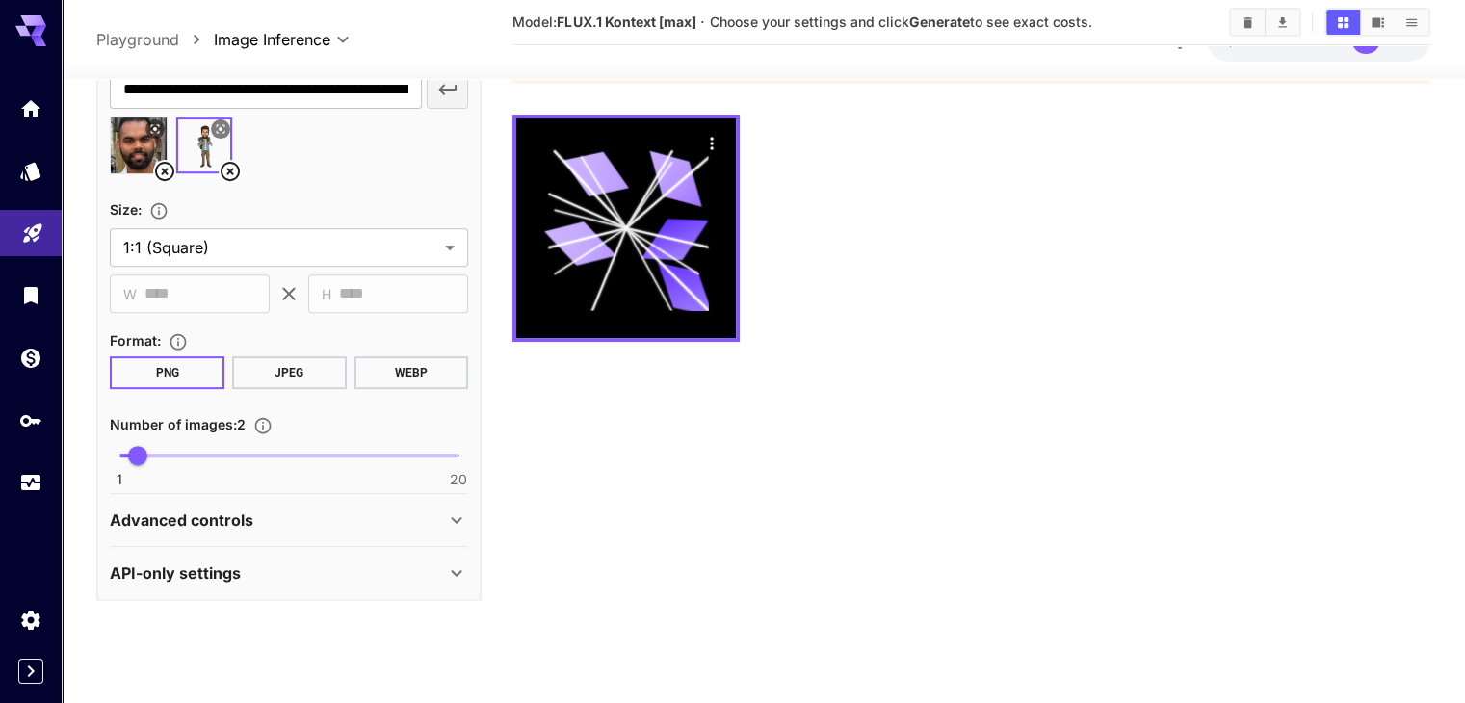
scroll to position [0, 0]
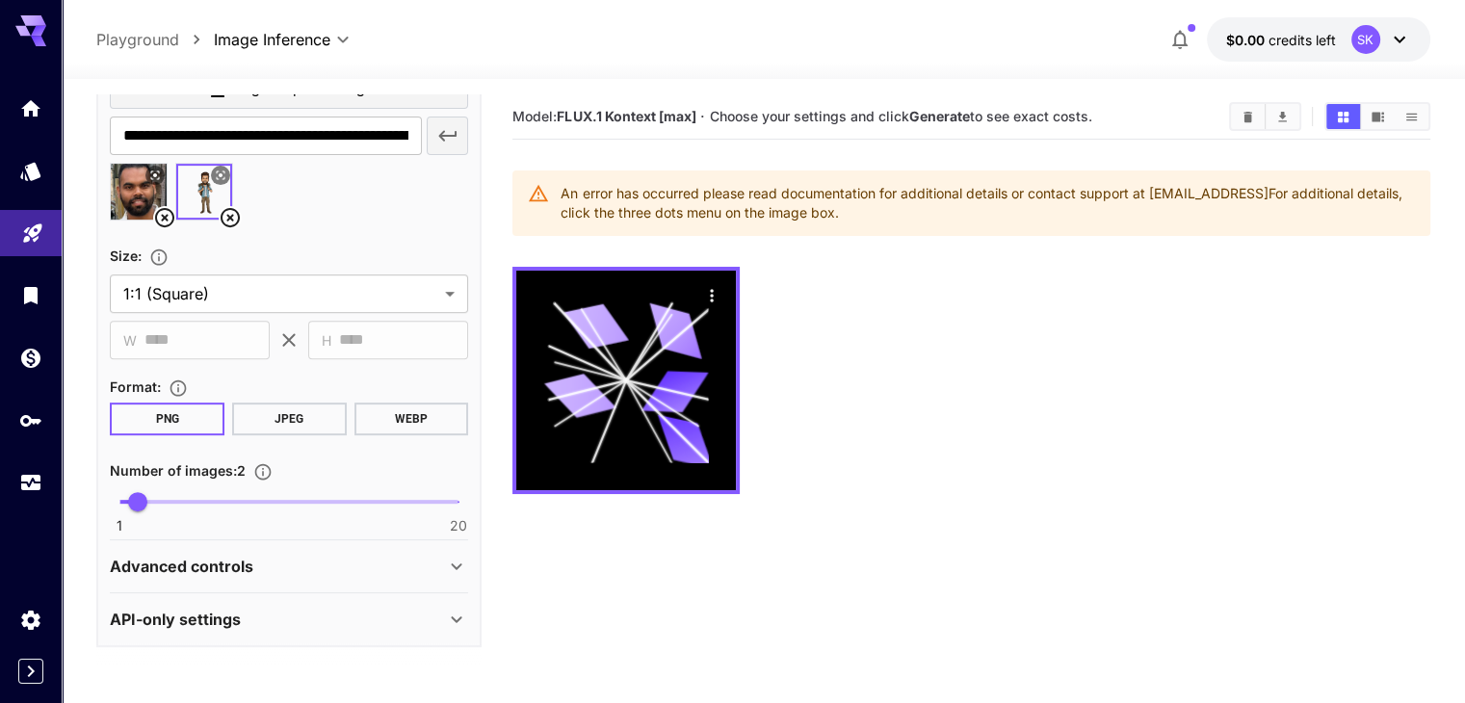
click at [233, 212] on icon at bounding box center [230, 217] width 23 height 23
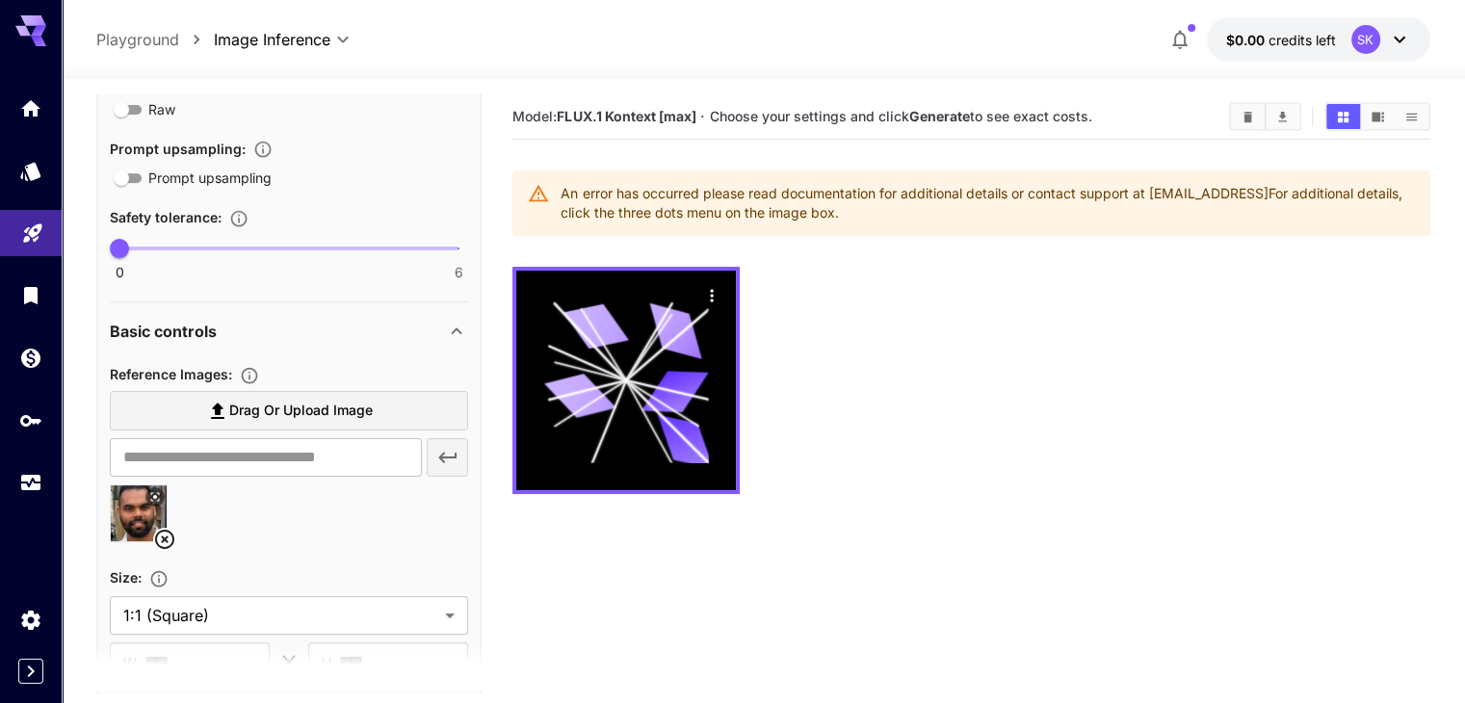
scroll to position [208, 0]
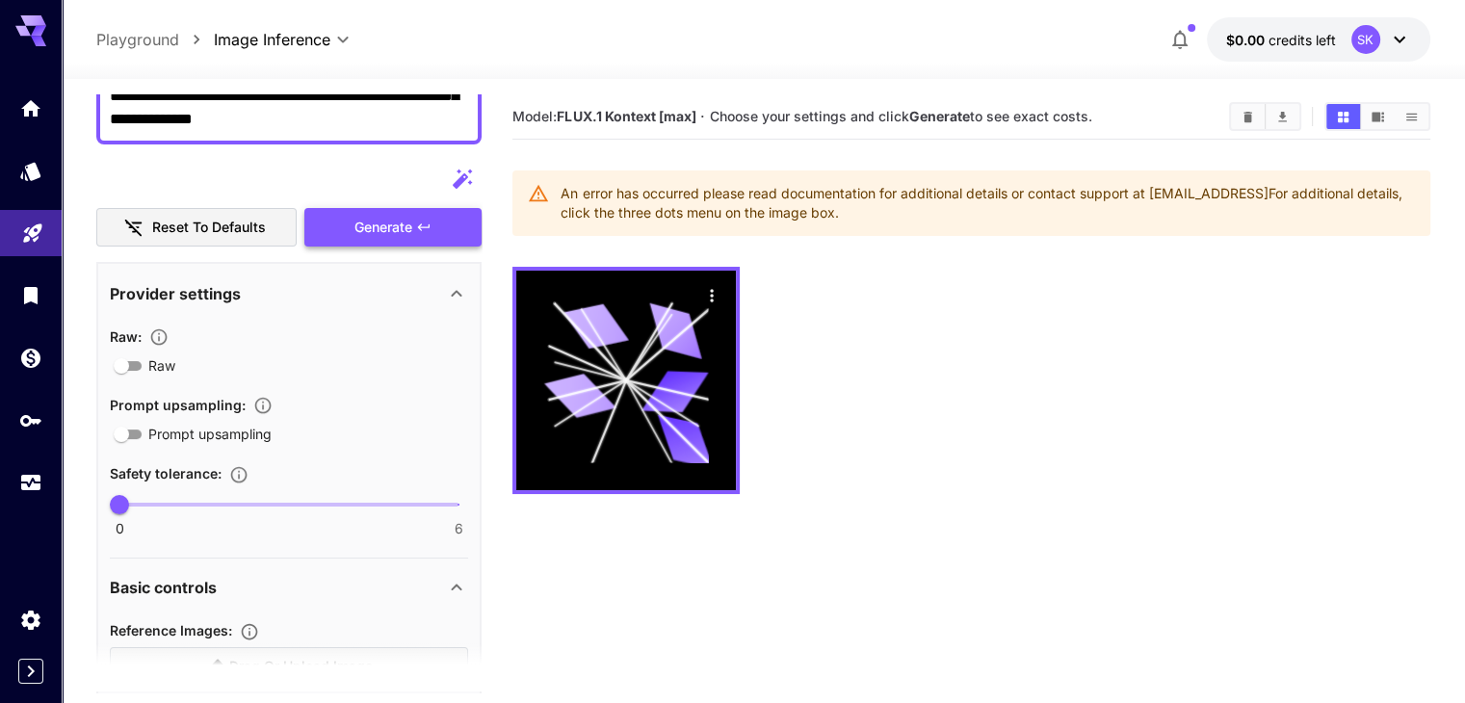
click at [356, 230] on span "Generate" at bounding box center [384, 228] width 58 height 24
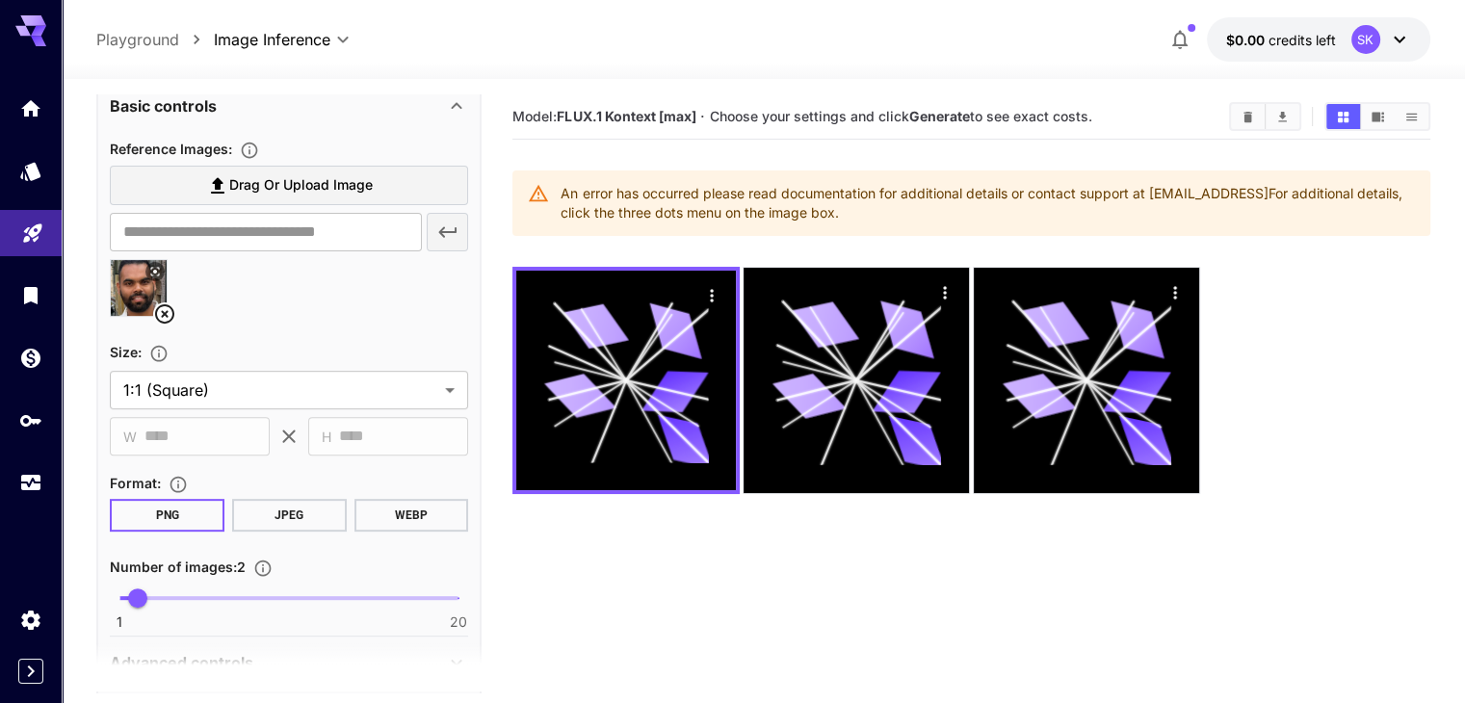
scroll to position [786, 0]
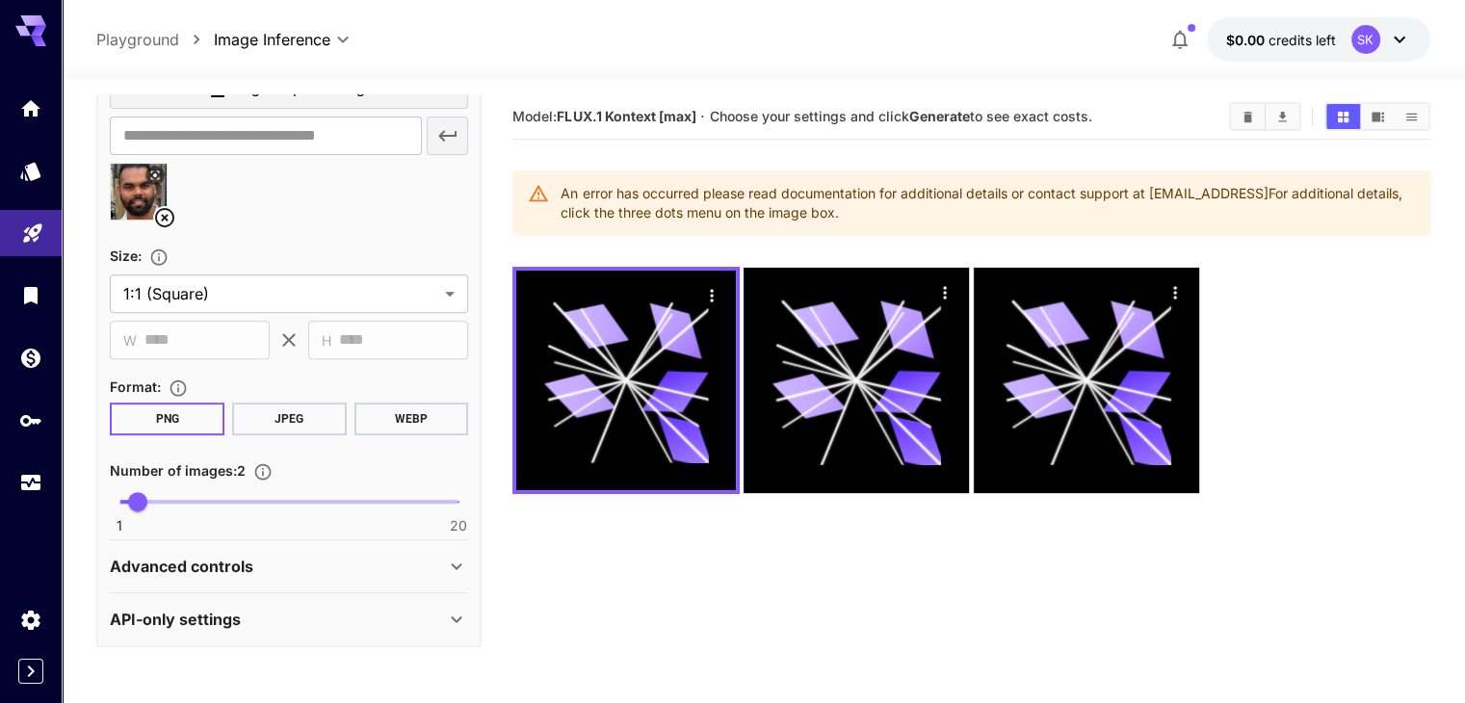
click at [319, 574] on div "Advanced controls" at bounding box center [277, 566] width 335 height 23
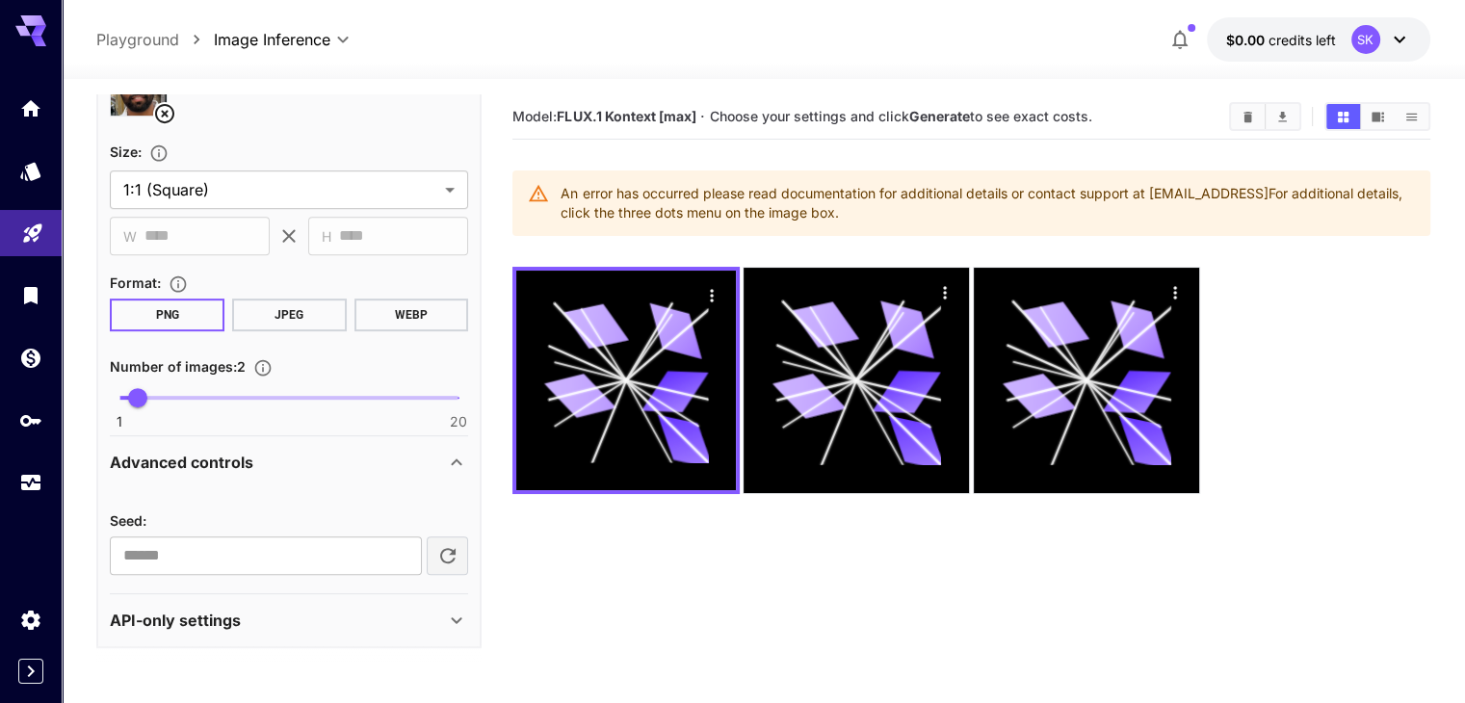
scroll to position [890, 0]
click at [435, 554] on button "button" at bounding box center [448, 556] width 42 height 39
type input "**********"
click at [447, 618] on icon at bounding box center [456, 620] width 23 height 23
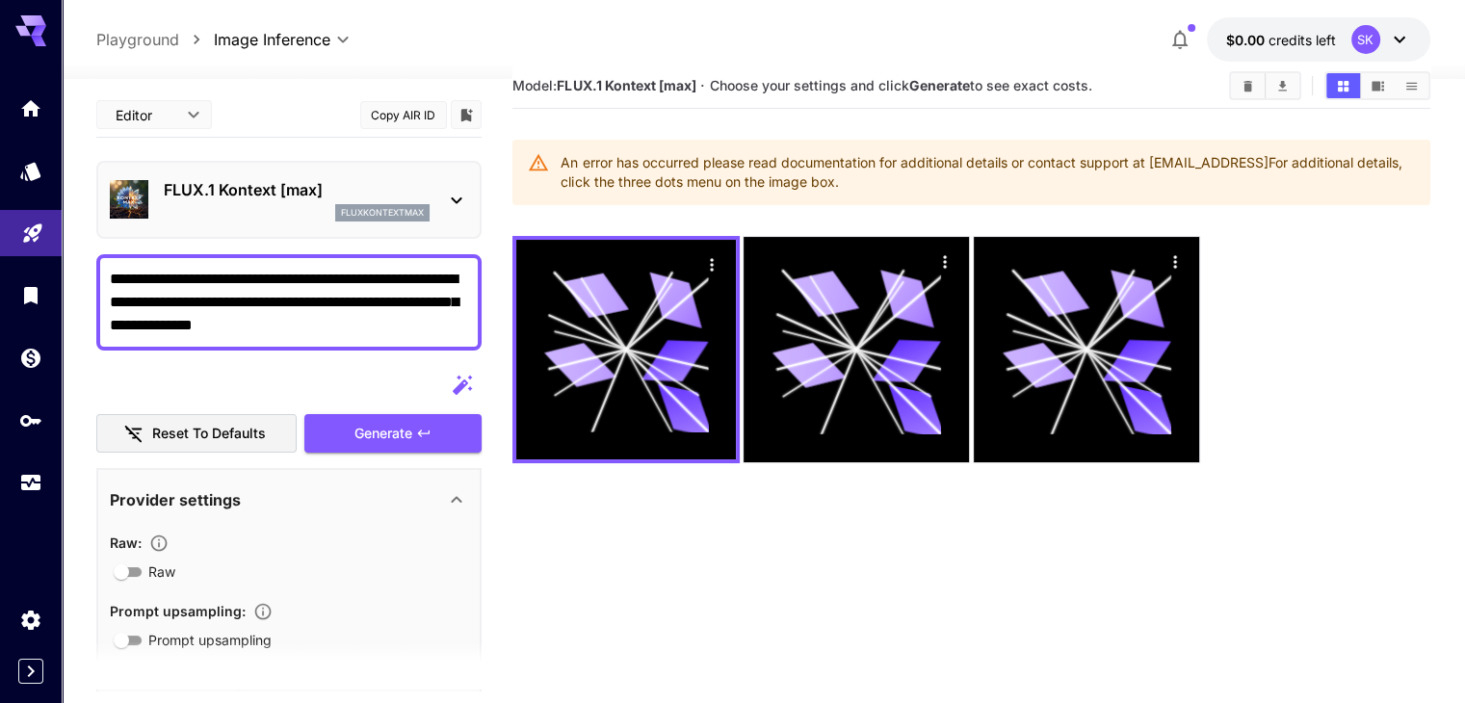
scroll to position [0, 0]
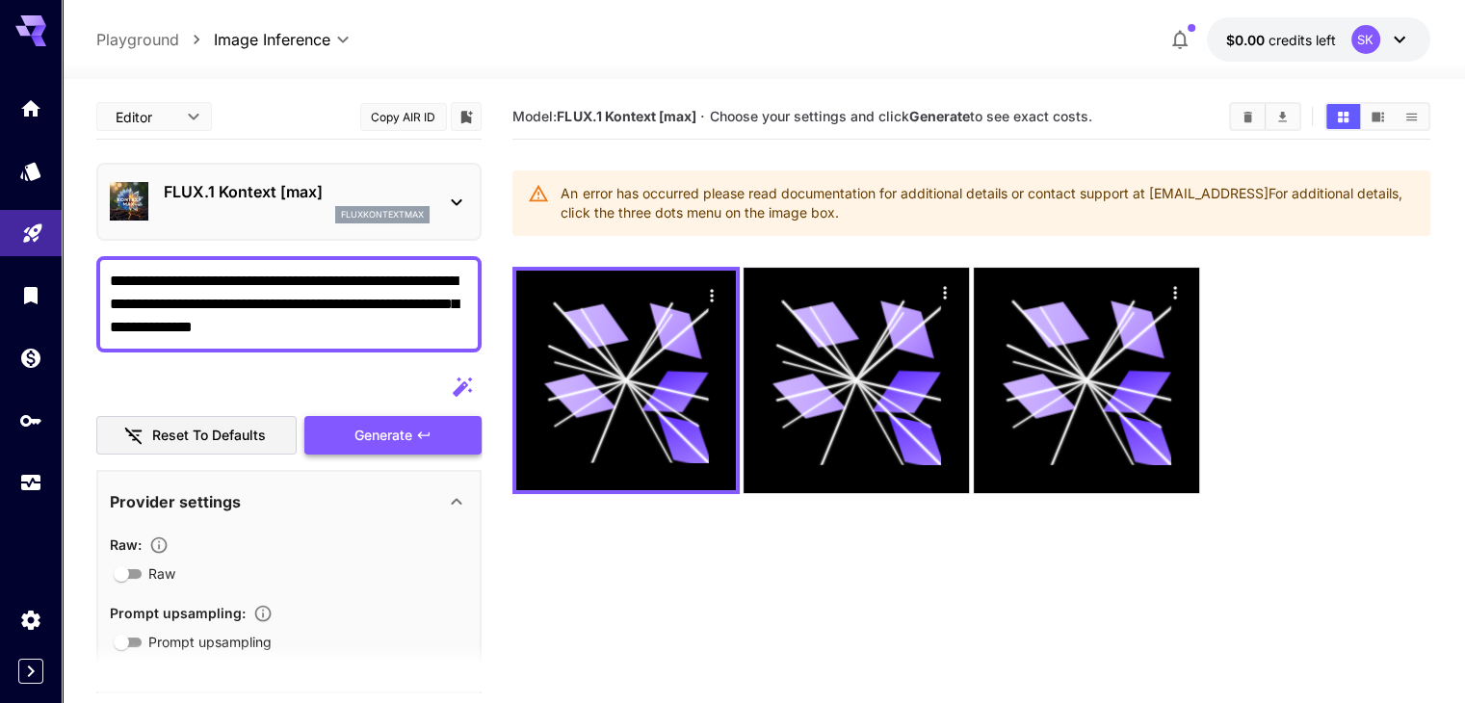
click at [379, 426] on span "Generate" at bounding box center [384, 436] width 58 height 24
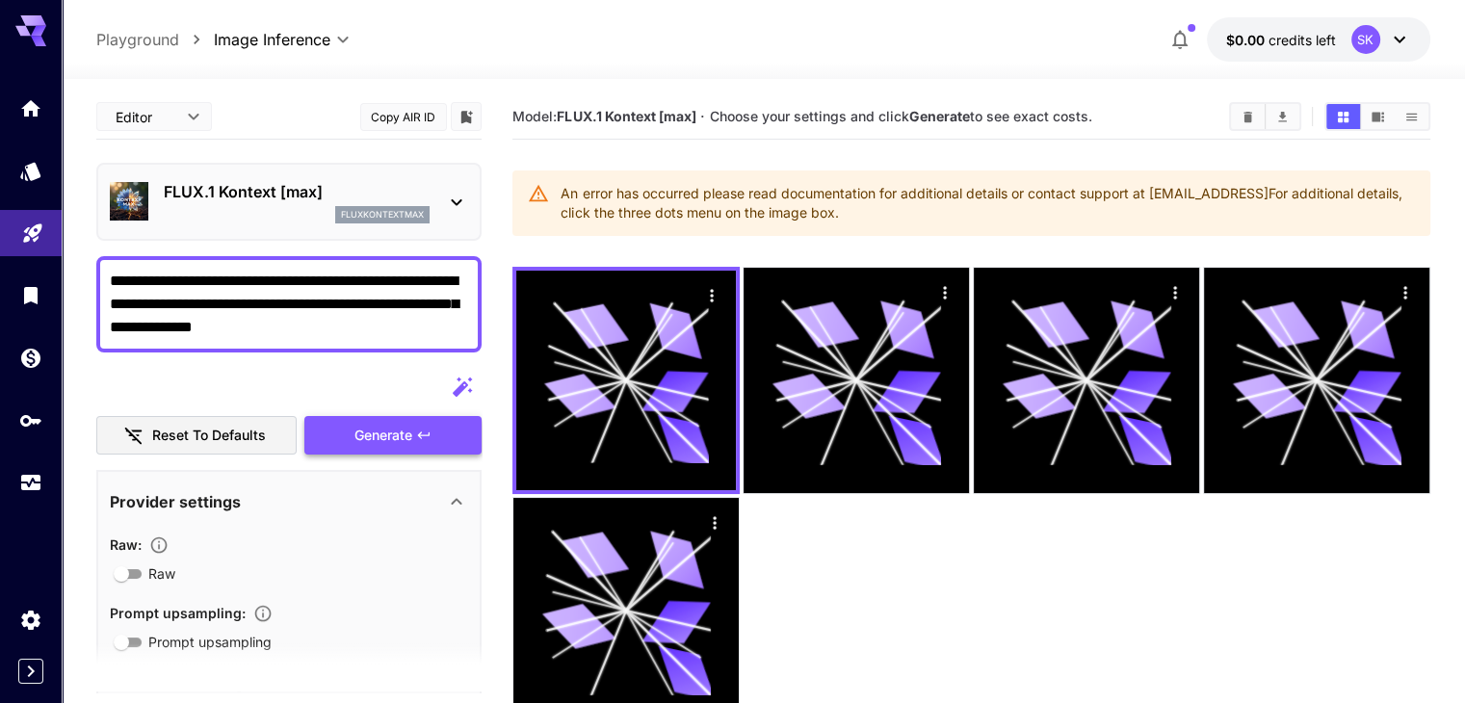
click at [379, 428] on span "Generate" at bounding box center [384, 436] width 58 height 24
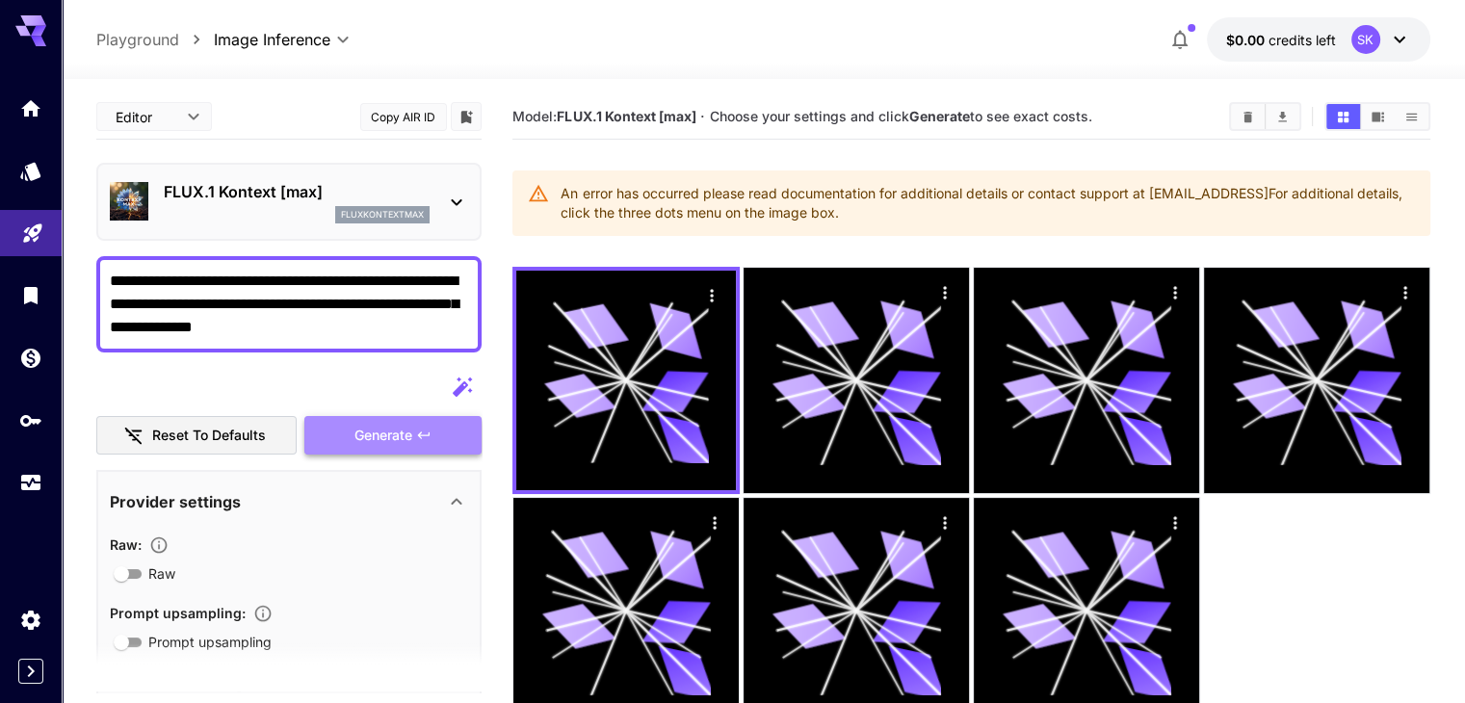
click at [379, 428] on span "Generate" at bounding box center [384, 436] width 58 height 24
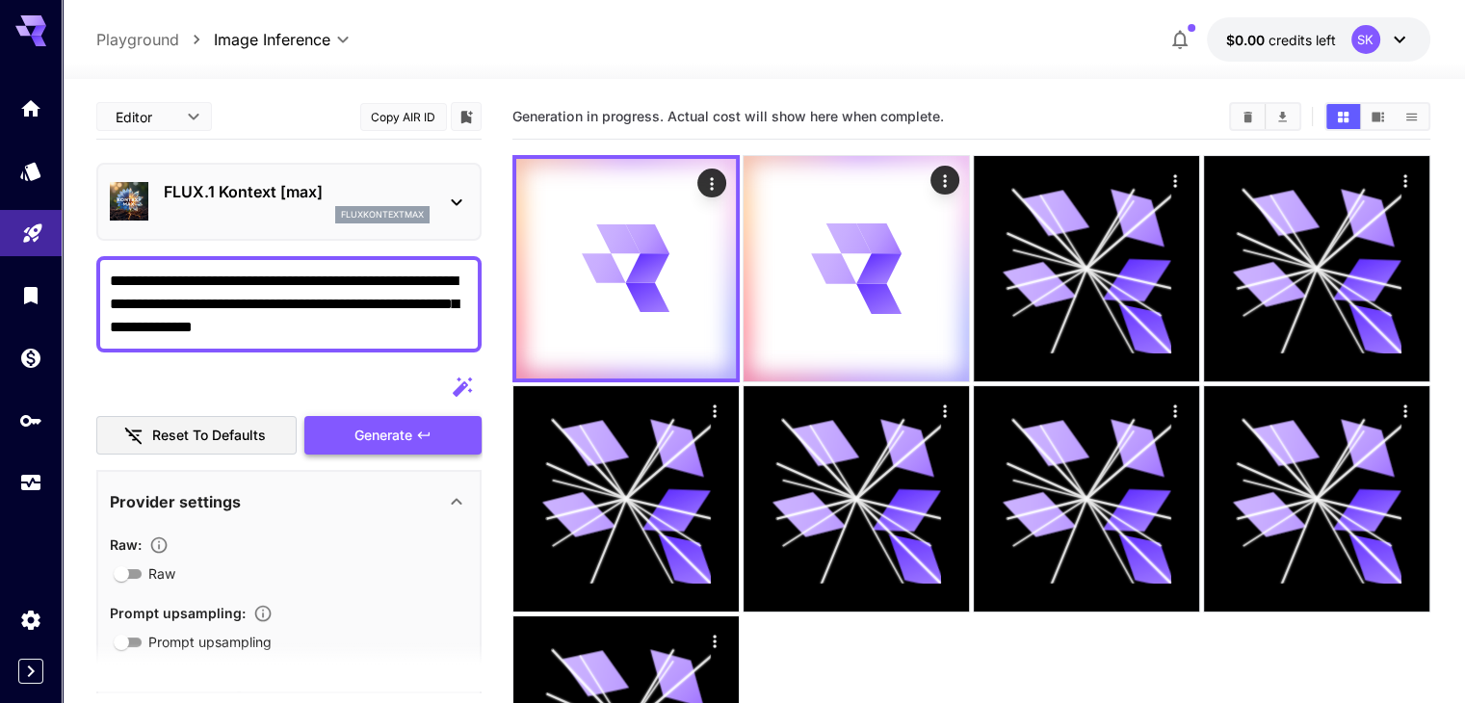
click at [379, 428] on span "Generate" at bounding box center [384, 436] width 58 height 24
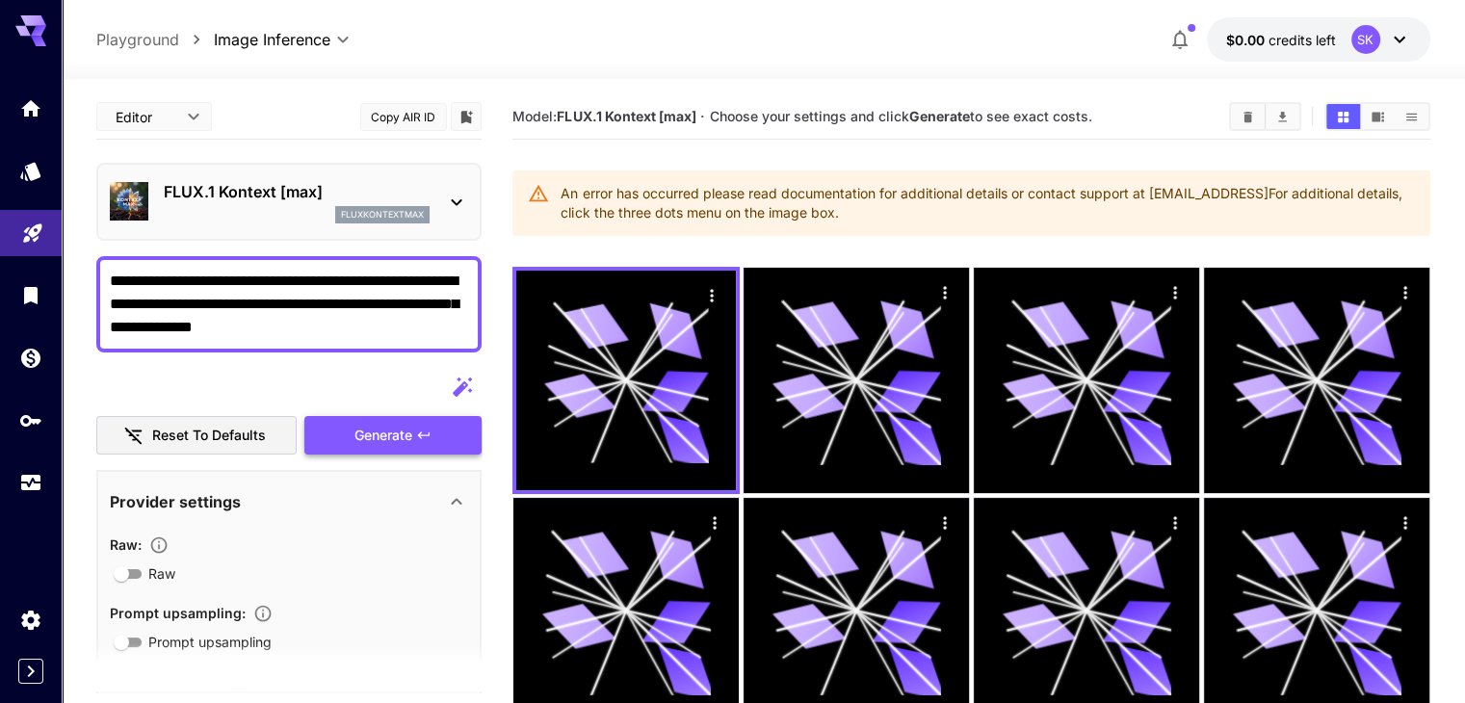
click at [379, 428] on span "Generate" at bounding box center [384, 436] width 58 height 24
click at [381, 429] on span "Generate" at bounding box center [384, 436] width 58 height 24
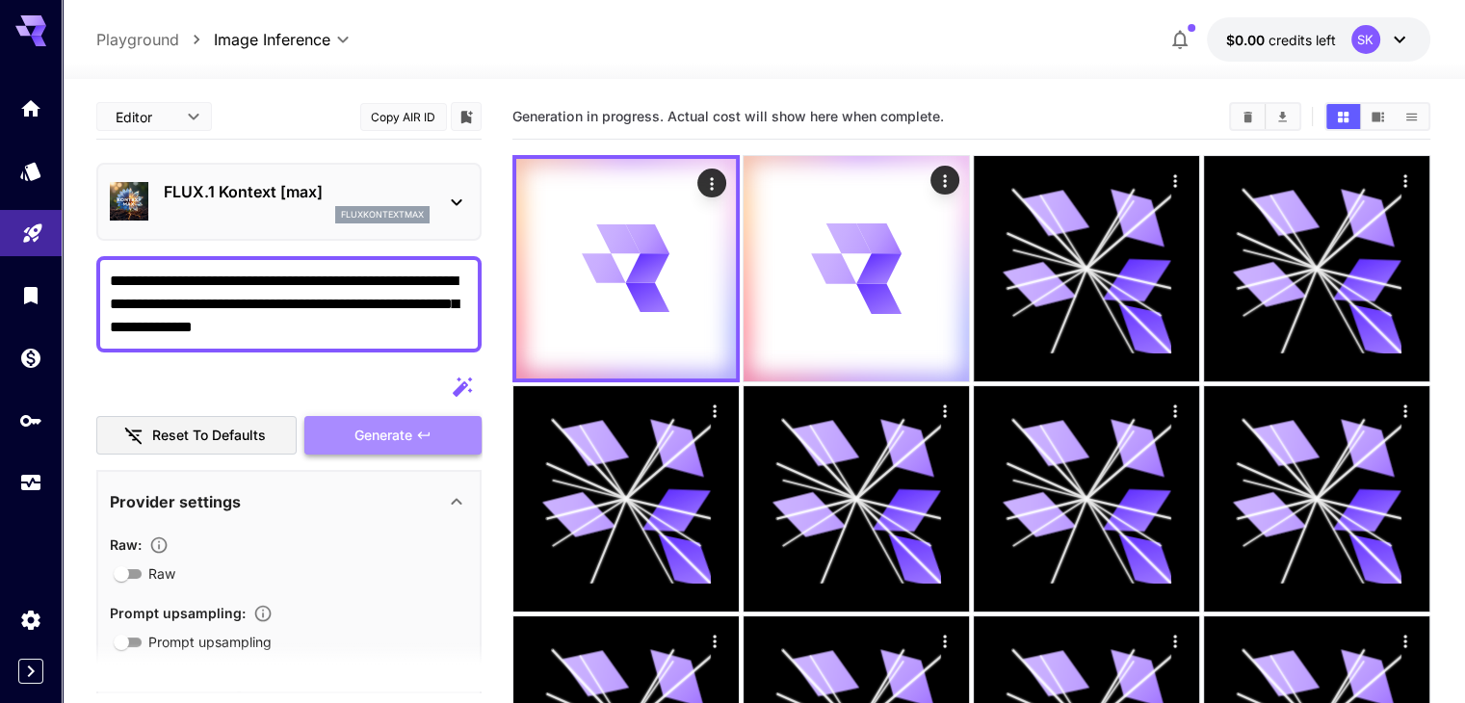
click at [381, 429] on span "Generate" at bounding box center [384, 436] width 58 height 24
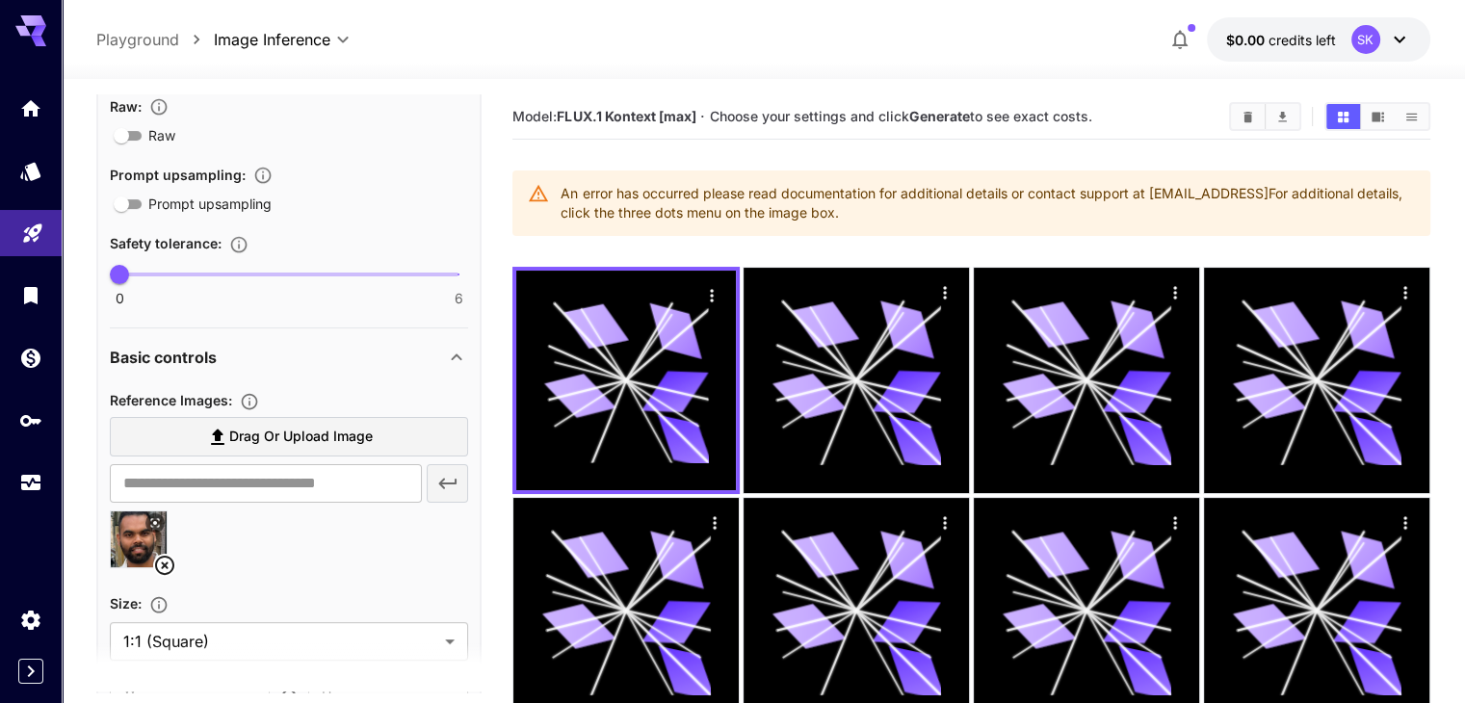
scroll to position [482, 0]
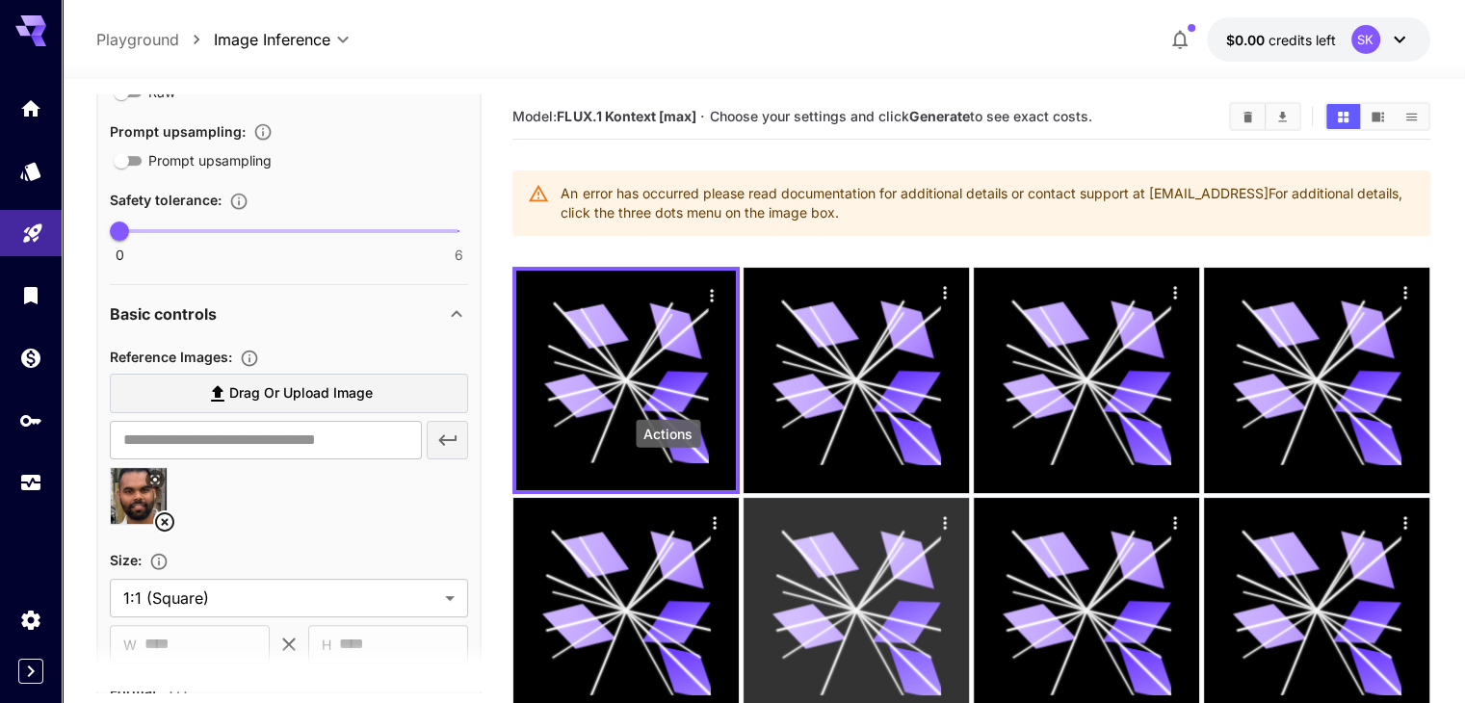
click at [943, 516] on icon "Actions" at bounding box center [944, 522] width 3 height 13
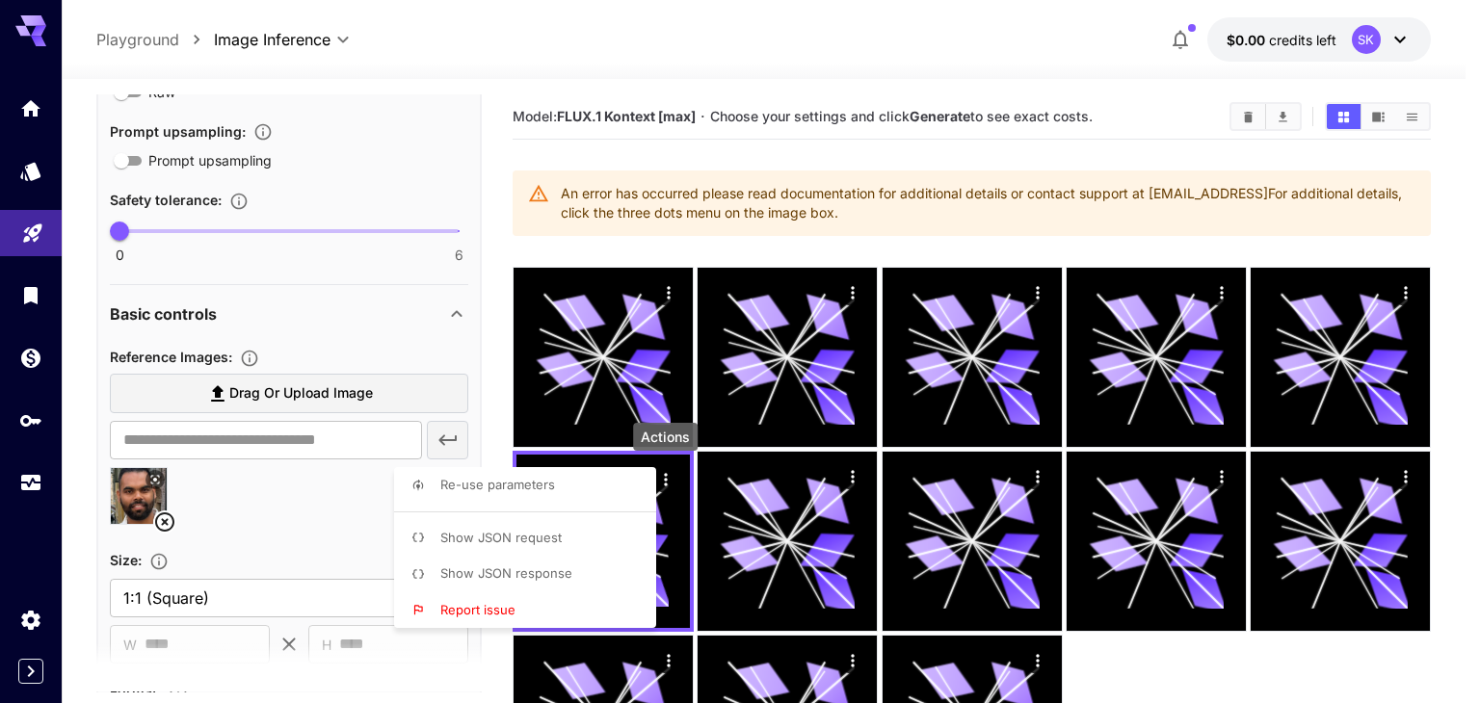
click at [536, 274] on div at bounding box center [740, 351] width 1480 height 703
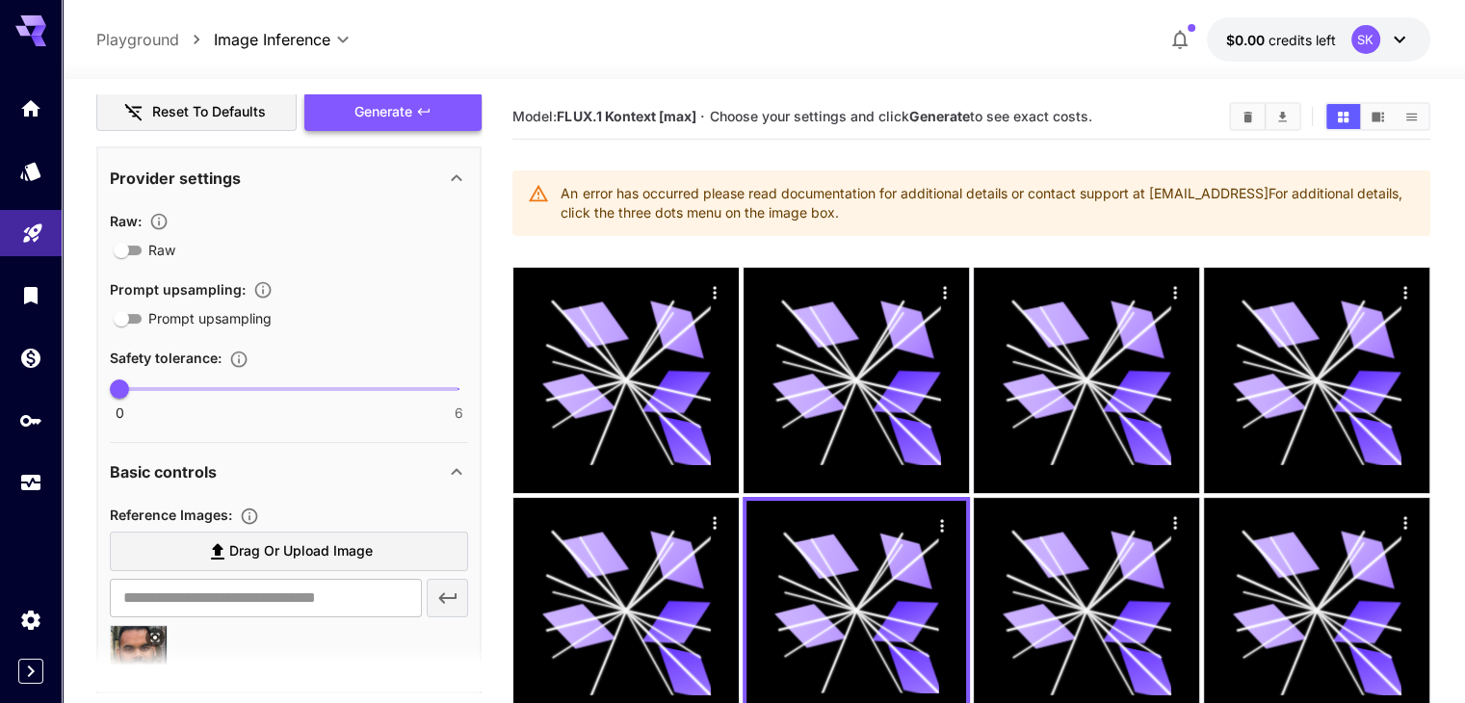
scroll to position [0, 0]
